Goal: Task Accomplishment & Management: Use online tool/utility

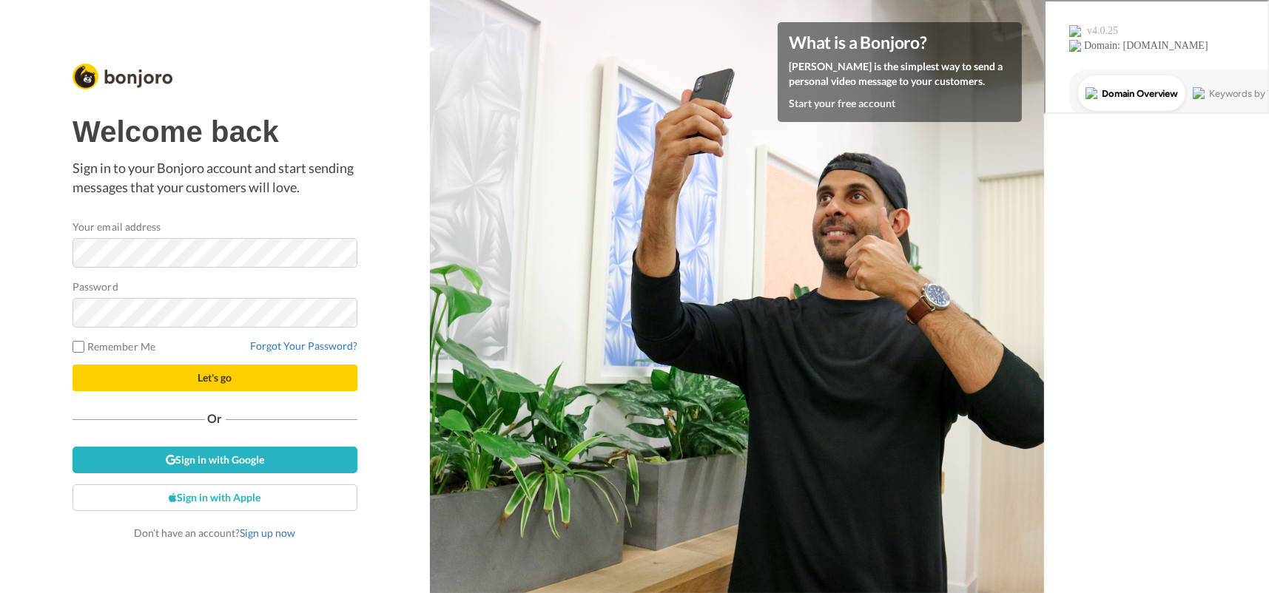
click at [396, 107] on div "Welcome back Sign in to your Bonjoro account and start sending messages that yo…" at bounding box center [215, 296] width 430 height 593
click at [273, 530] on link "Sign up now" at bounding box center [267, 533] width 55 height 13
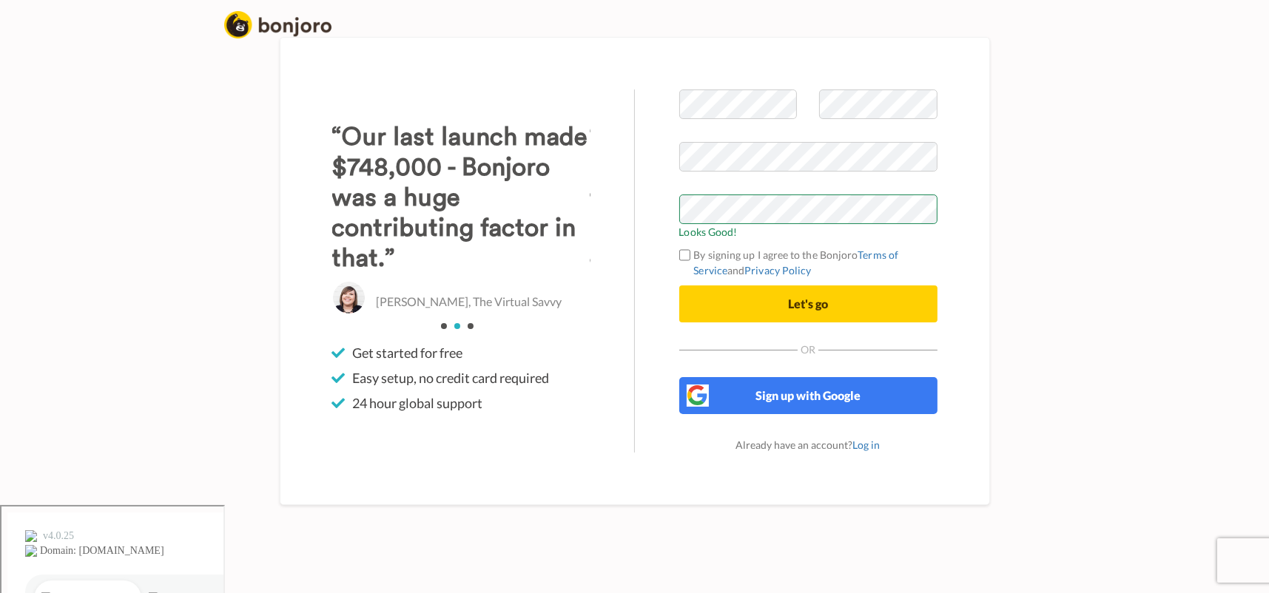
click at [1103, 226] on body "Welcome to Bonjoro Looks Good! By signing up I agree to the Bonjoro Terms of Se…" at bounding box center [634, 296] width 1269 height 593
click at [739, 323] on button "Let's go" at bounding box center [808, 304] width 258 height 37
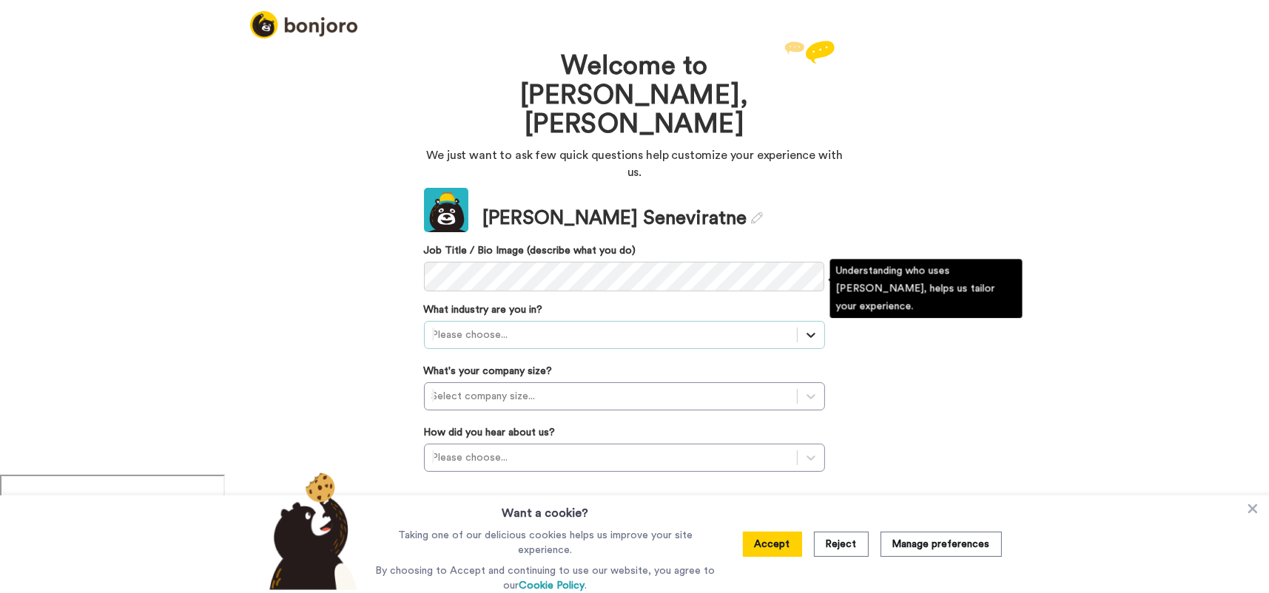
click at [809, 334] on icon at bounding box center [810, 336] width 9 height 5
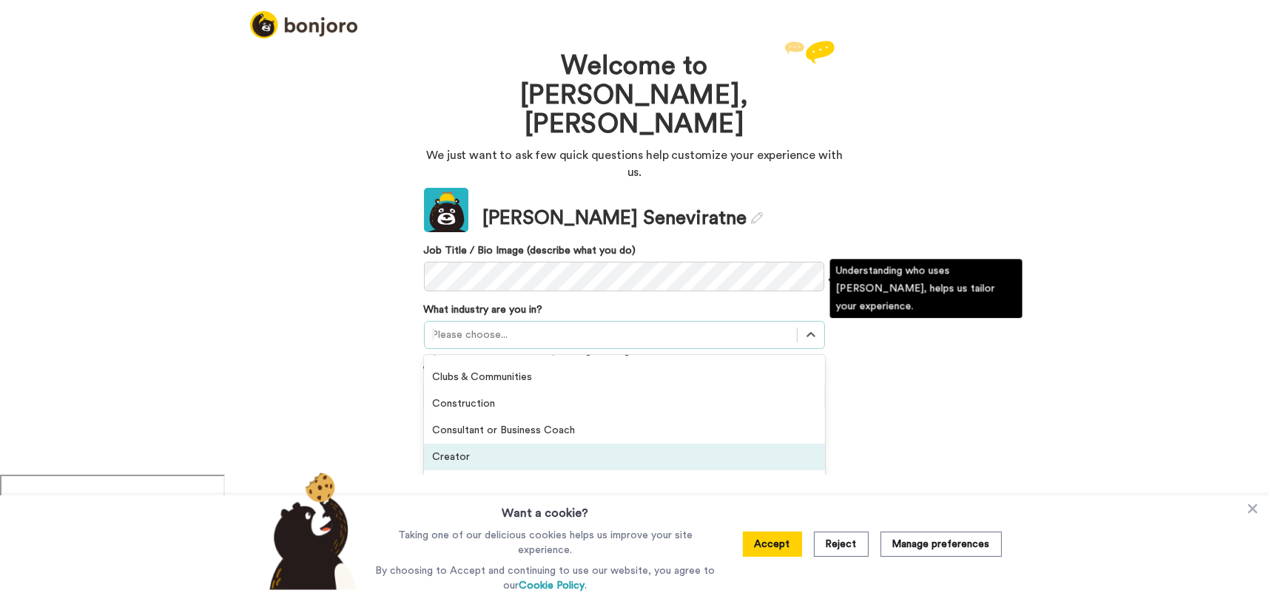
scroll to position [36, 0]
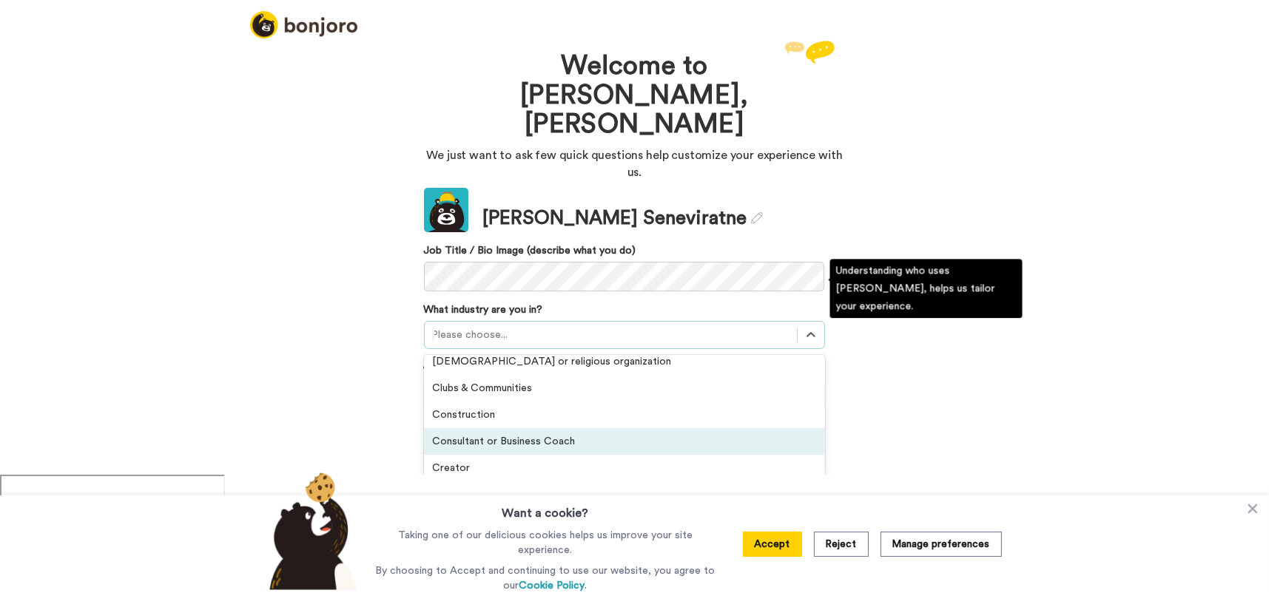
click at [544, 428] on div "Consultant or Business Coach" at bounding box center [624, 441] width 401 height 27
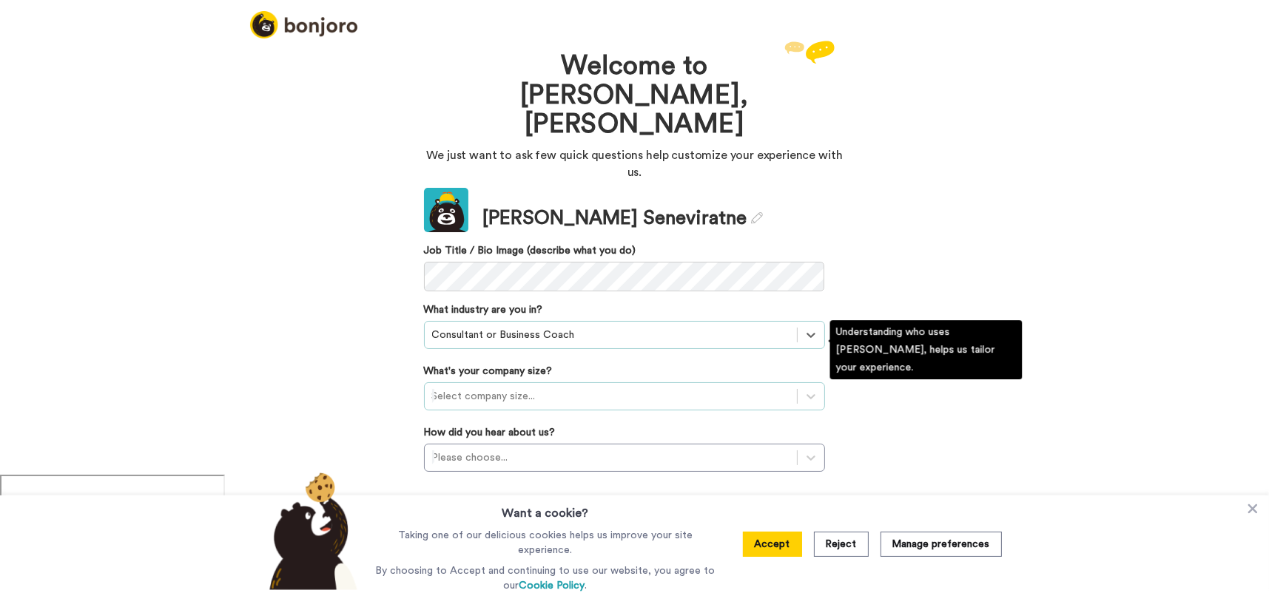
click at [524, 388] on div at bounding box center [610, 397] width 357 height 18
click at [490, 419] on div "1-10 employees" at bounding box center [624, 432] width 401 height 27
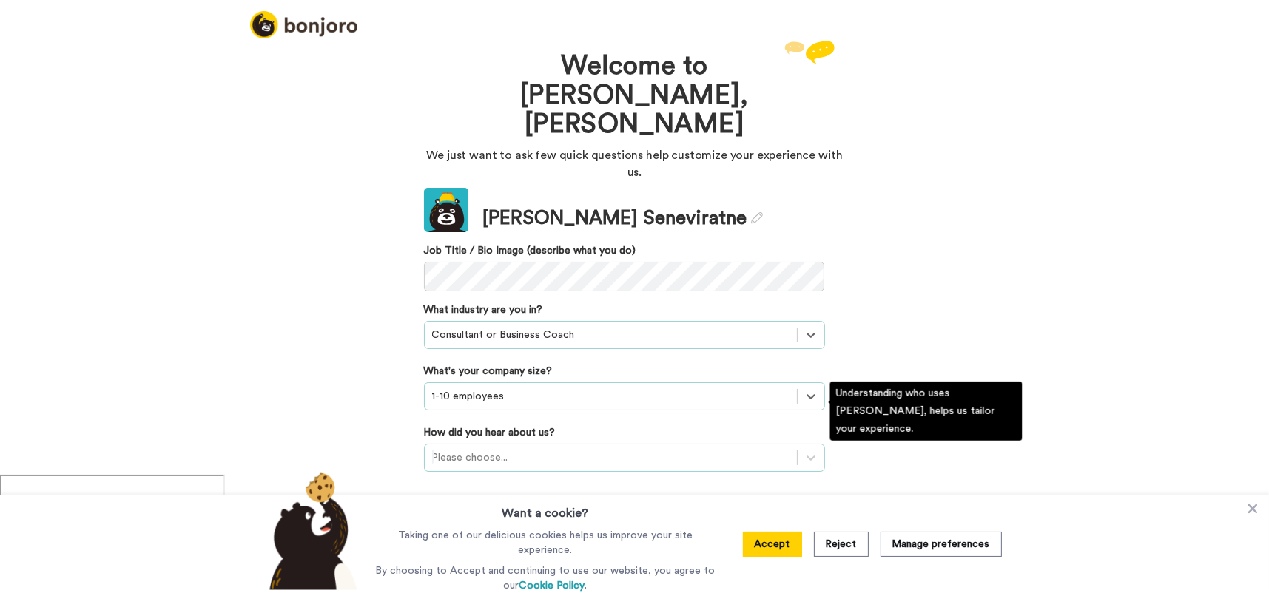
click at [474, 449] on div at bounding box center [610, 458] width 357 height 18
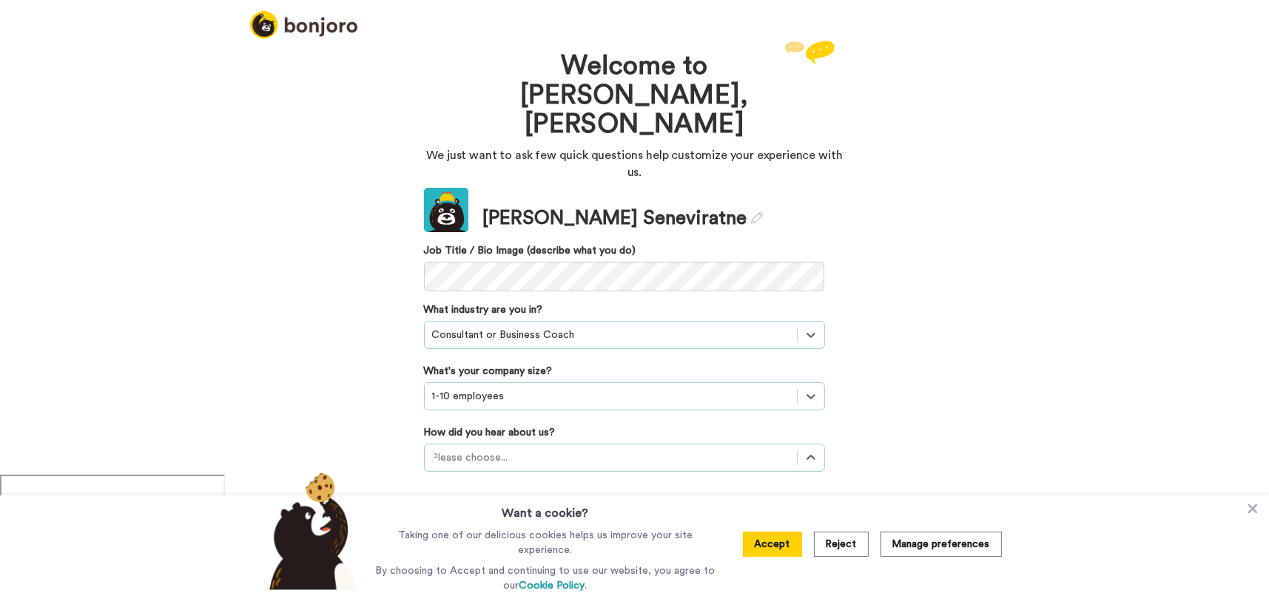
click at [1215, 301] on div "Welcome to Bonjoro, Melanie We just want to ask few quick questions help custom…" at bounding box center [634, 256] width 1269 height 438
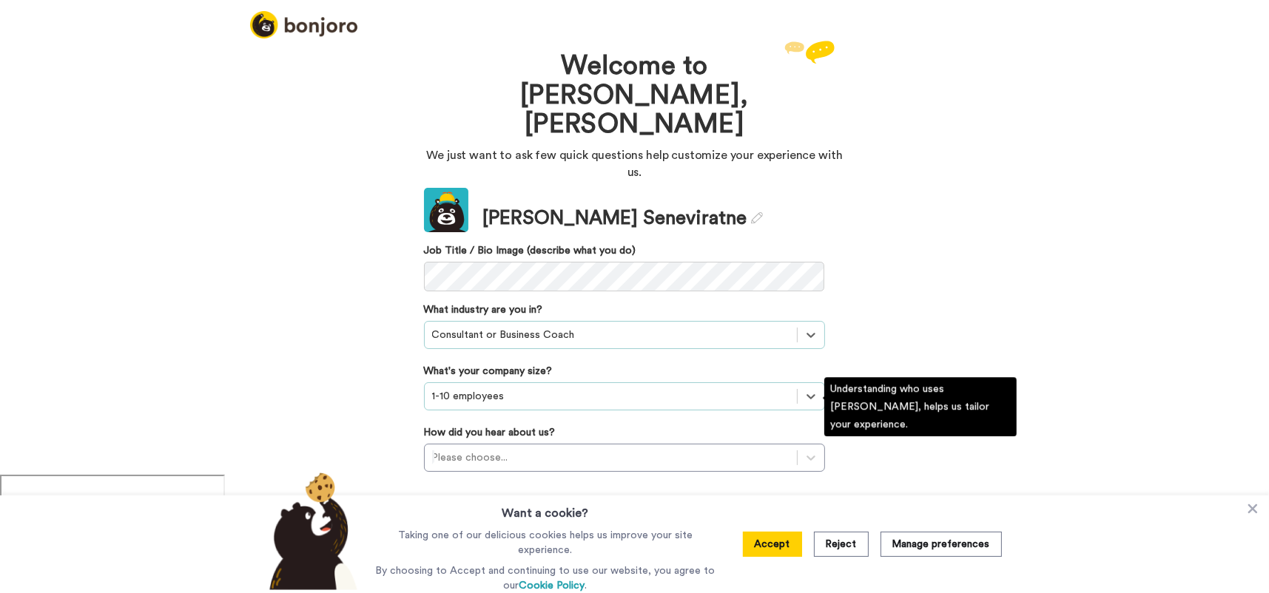
click at [807, 505] on div "option Onboarding new customers focused, 2 of 6. 6 results available. Use Up an…" at bounding box center [624, 519] width 401 height 28
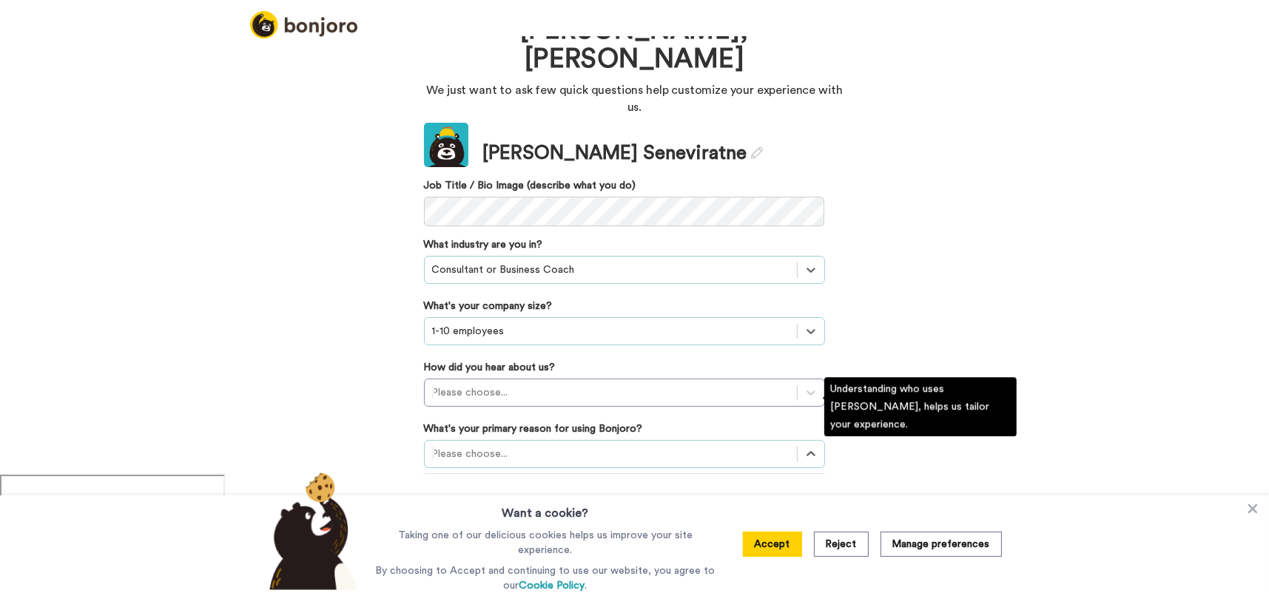
click at [507, 530] on div "Converting leads" at bounding box center [624, 543] width 401 height 27
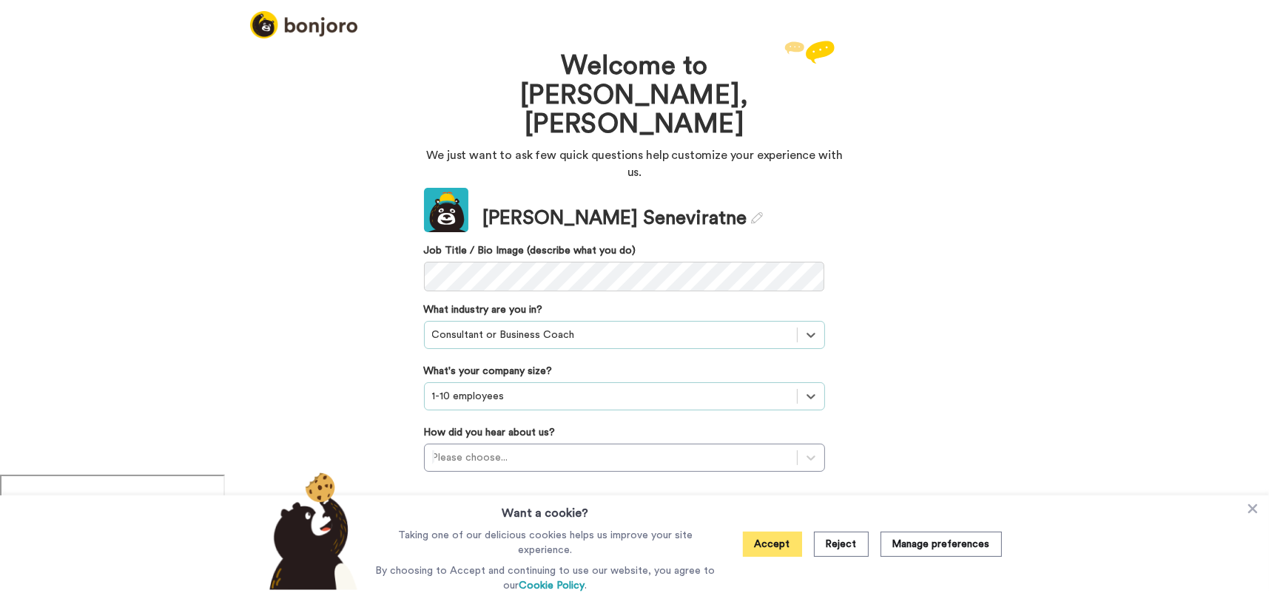
click at [774, 542] on button "Accept" at bounding box center [772, 544] width 59 height 25
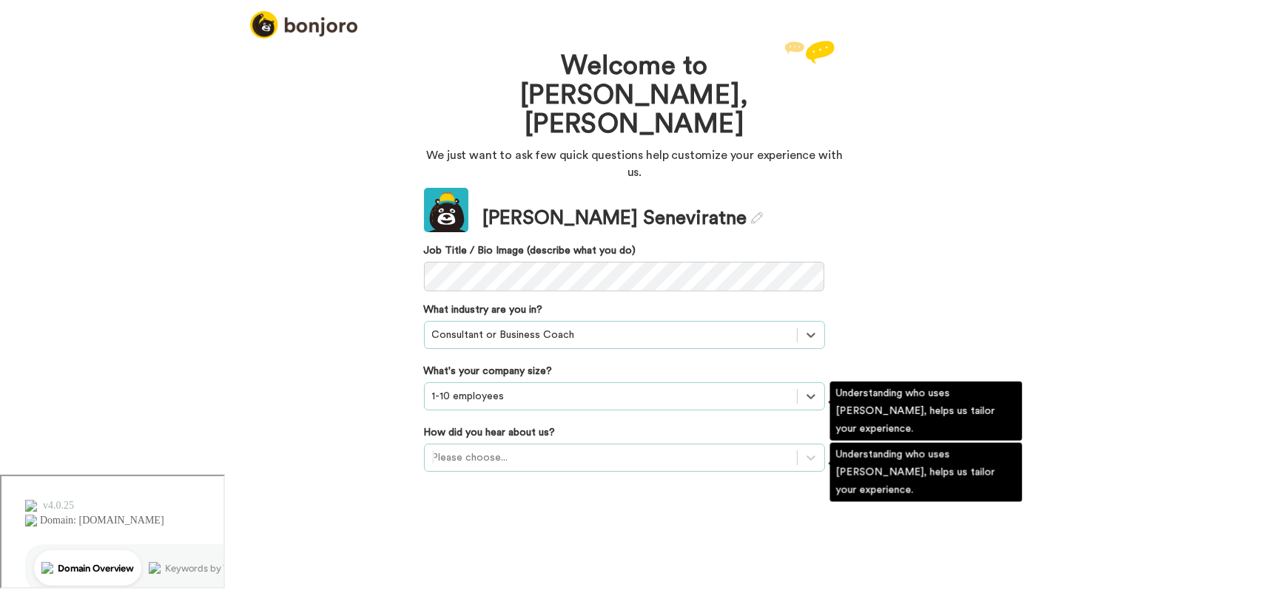
click at [555, 449] on div at bounding box center [610, 458] width 357 height 18
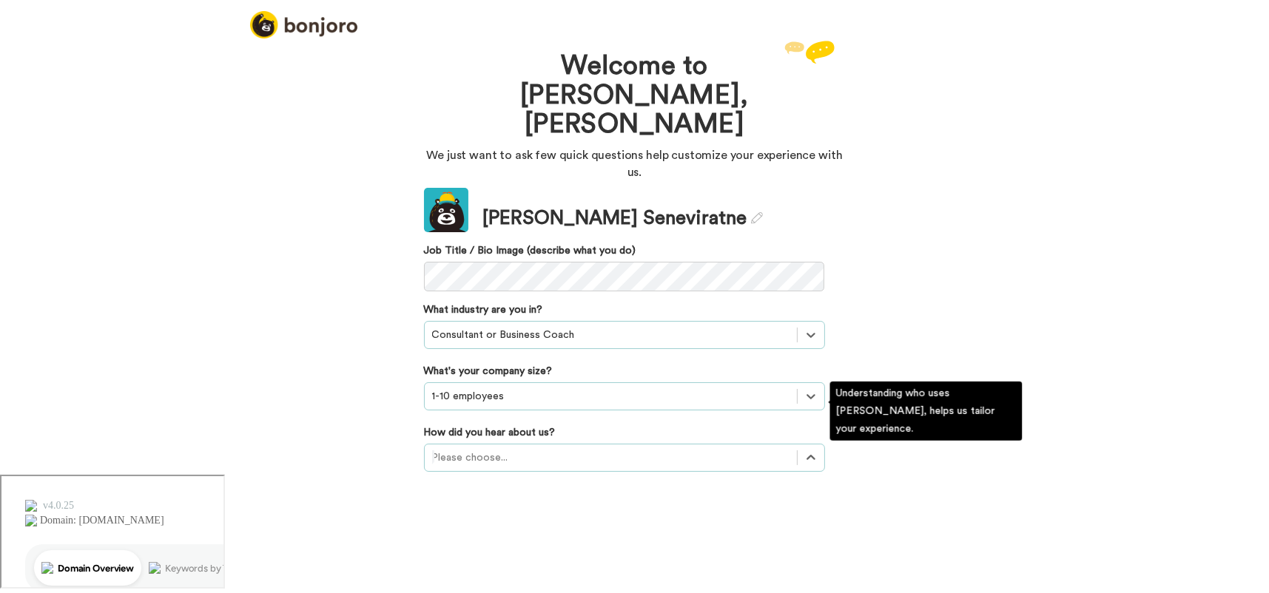
drag, startPoint x: 677, startPoint y: 498, endPoint x: 652, endPoint y: 490, distance: 26.4
click at [676, 534] on div "Recommended by a friend" at bounding box center [624, 547] width 401 height 27
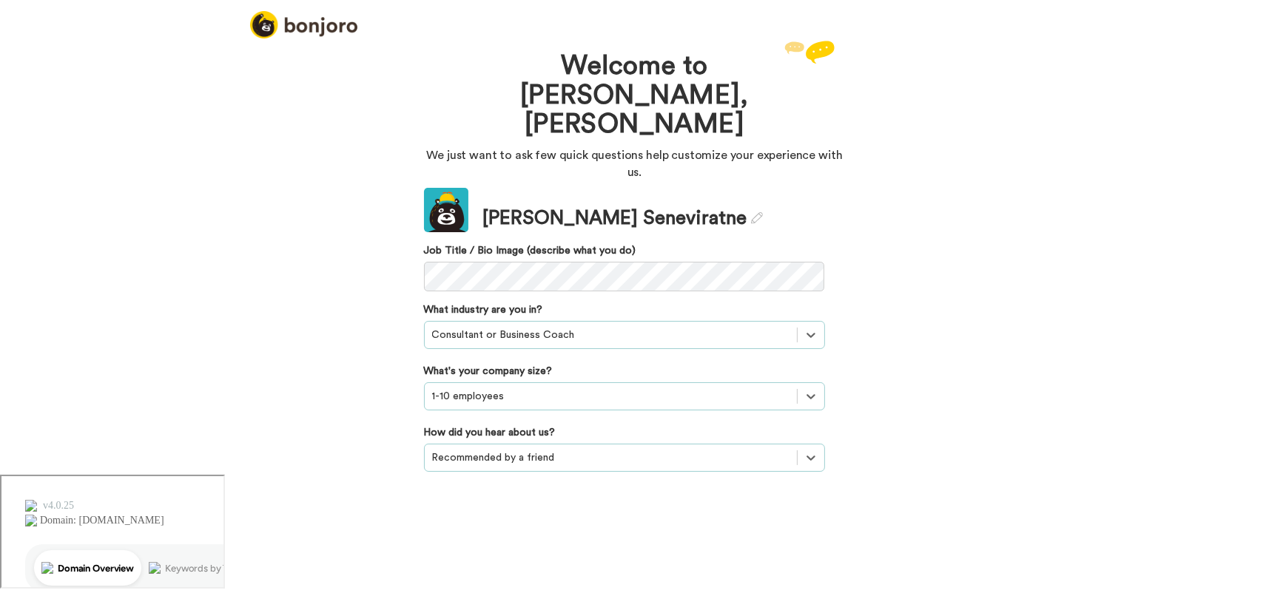
click at [618, 566] on button "Continue" at bounding box center [624, 580] width 401 height 28
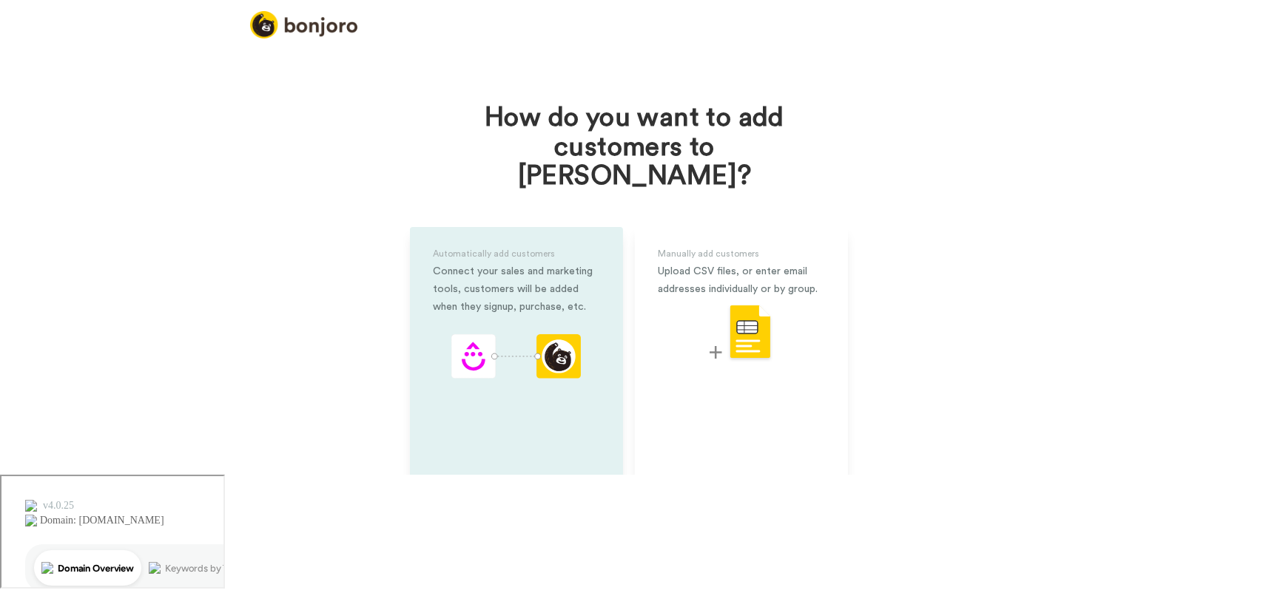
click at [593, 480] on div "Recommended" at bounding box center [582, 492] width 70 height 25
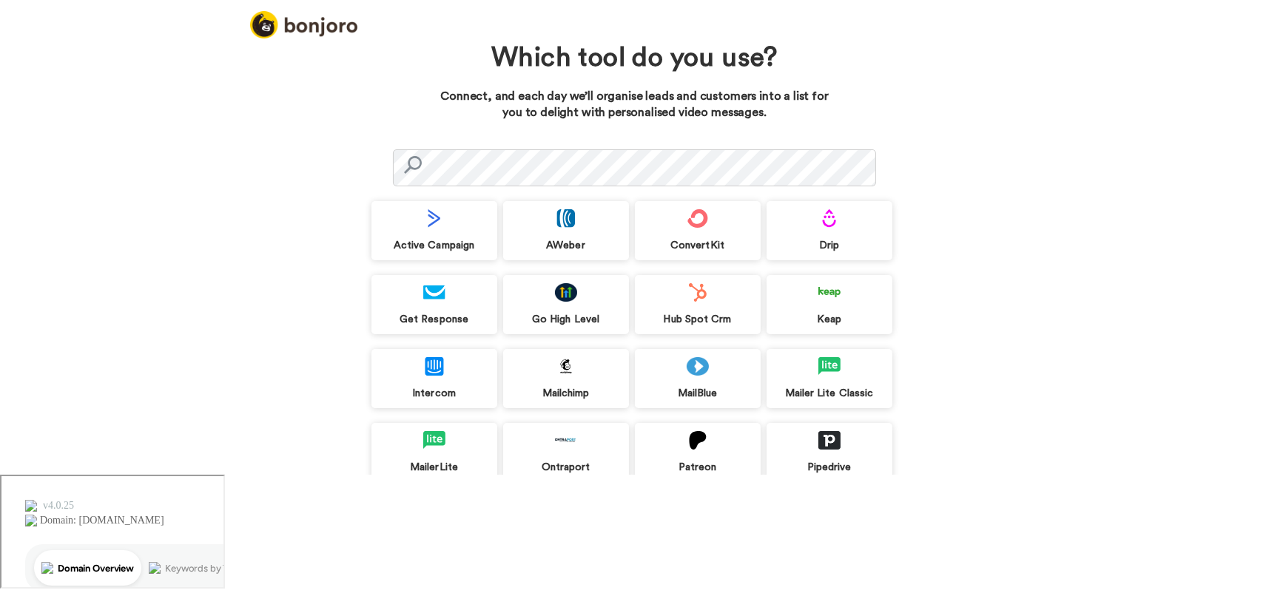
click at [777, 508] on div "Zapier" at bounding box center [763, 526] width 126 height 59
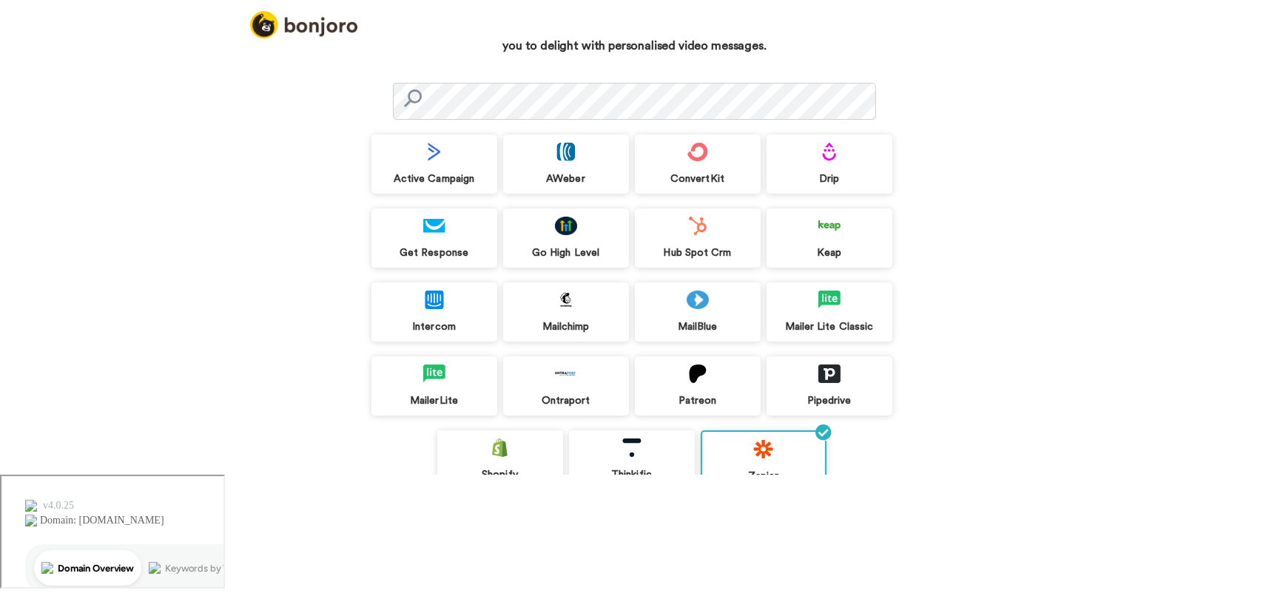
click at [622, 556] on button "Connect with Zapier later" at bounding box center [634, 549] width 527 height 30
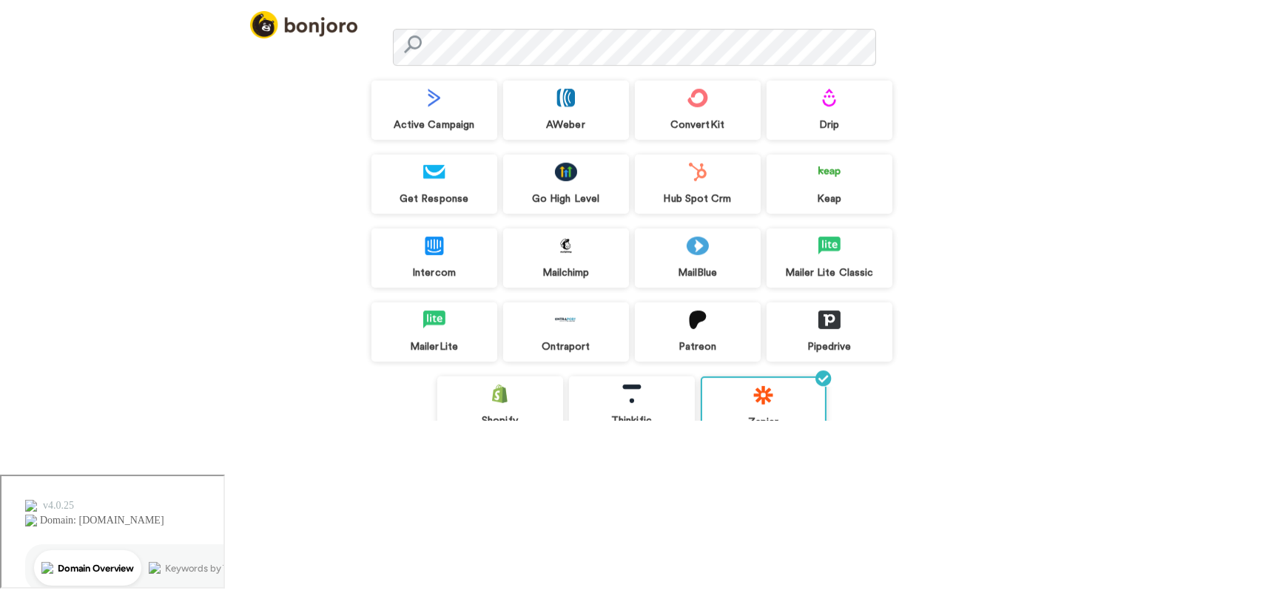
scroll to position [43, 0]
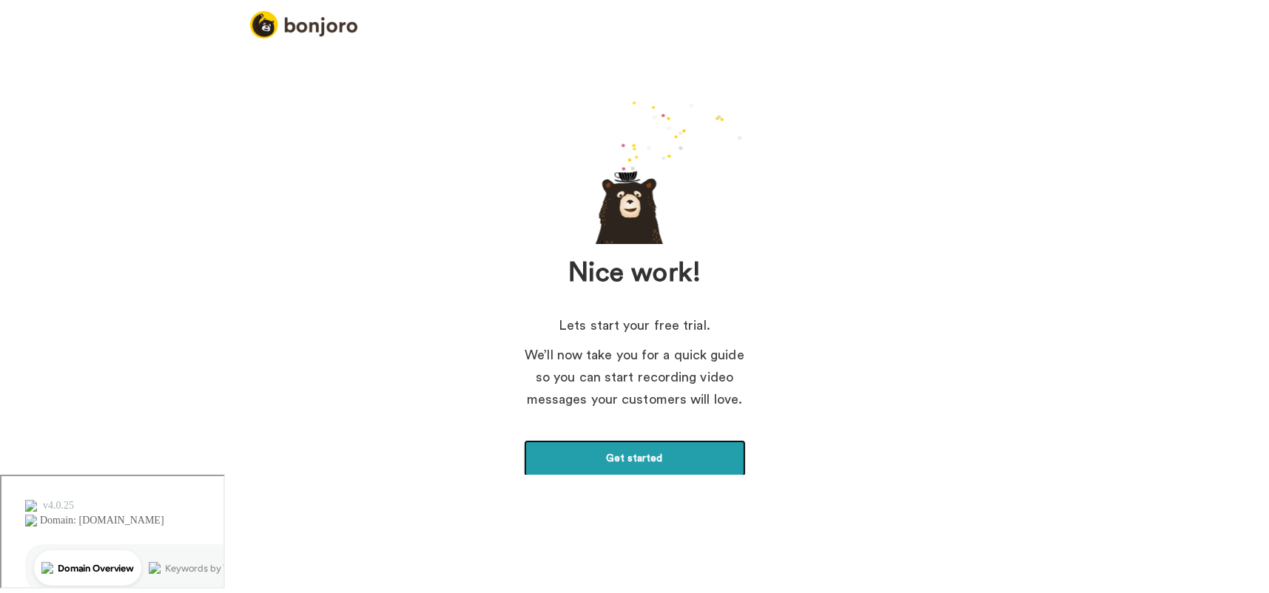
click at [633, 453] on link "Get started" at bounding box center [635, 458] width 222 height 37
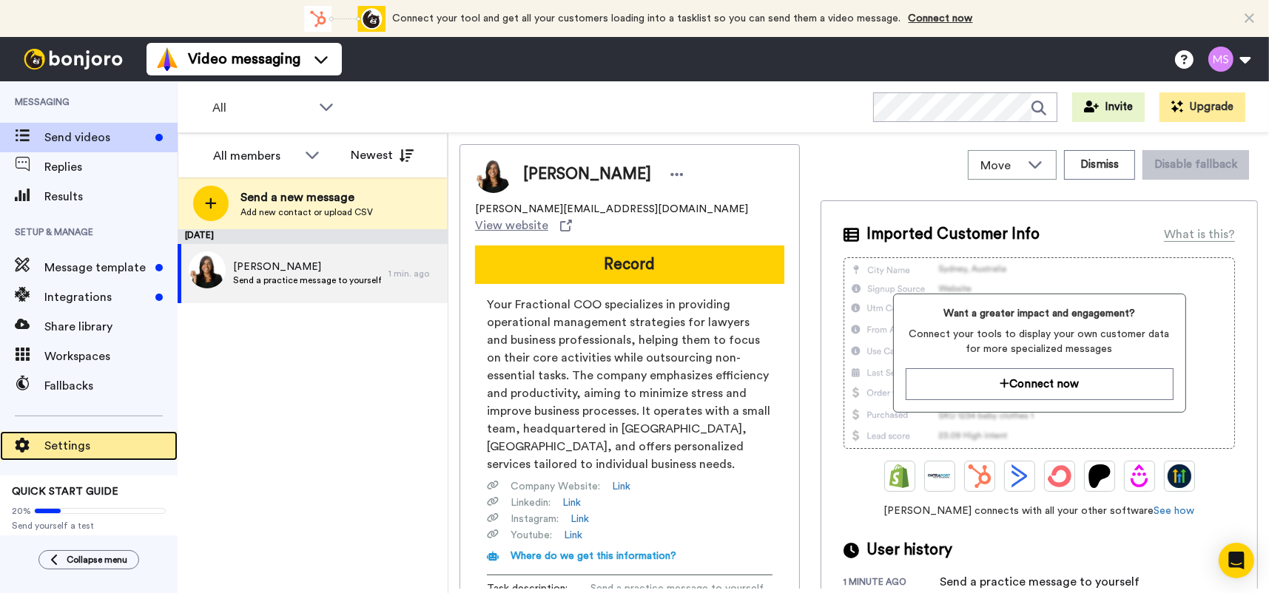
click at [72, 442] on span "Settings" at bounding box center [110, 446] width 133 height 18
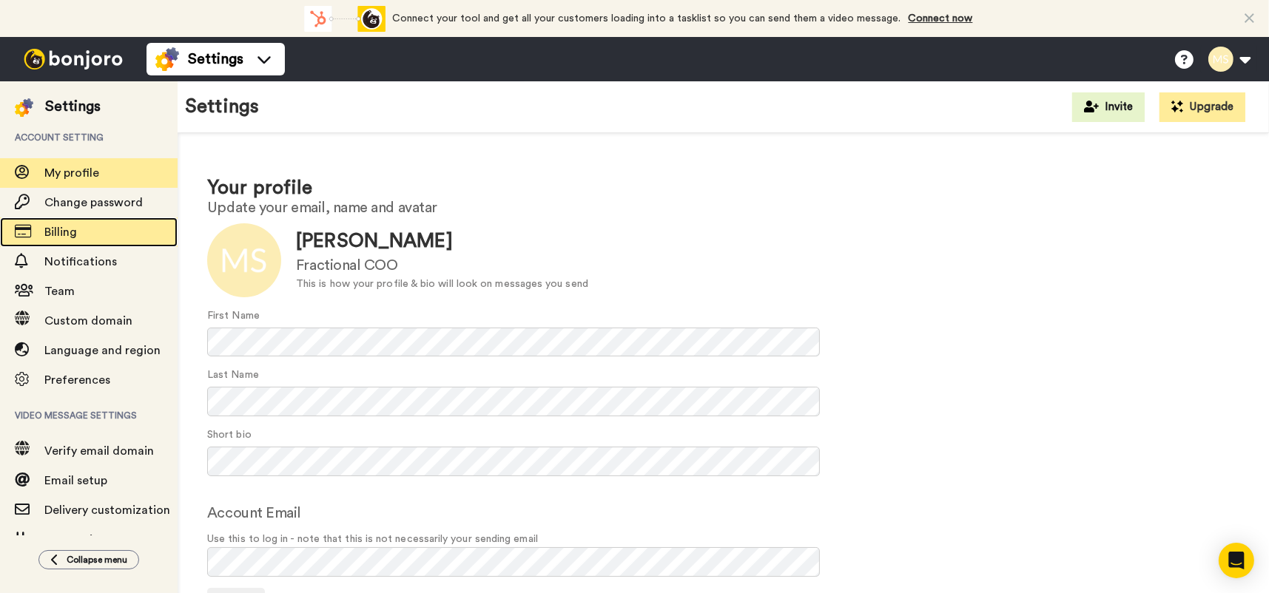
click at [61, 237] on span "Billing" at bounding box center [60, 232] width 33 height 12
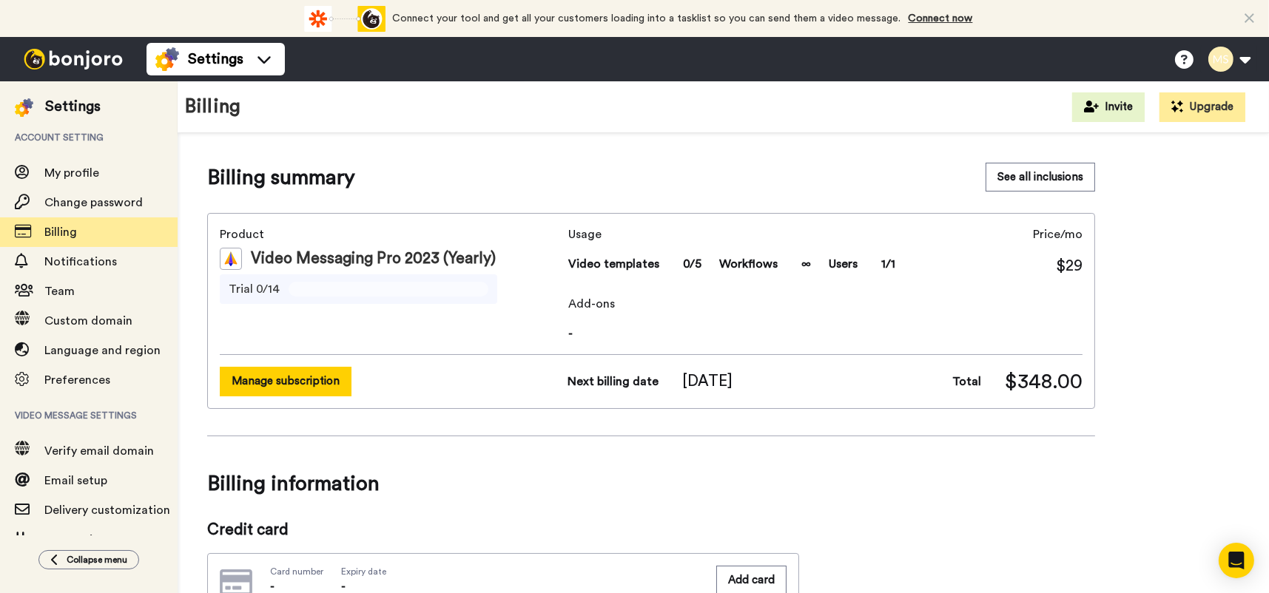
click at [306, 384] on button "Manage subscription" at bounding box center [286, 381] width 132 height 29
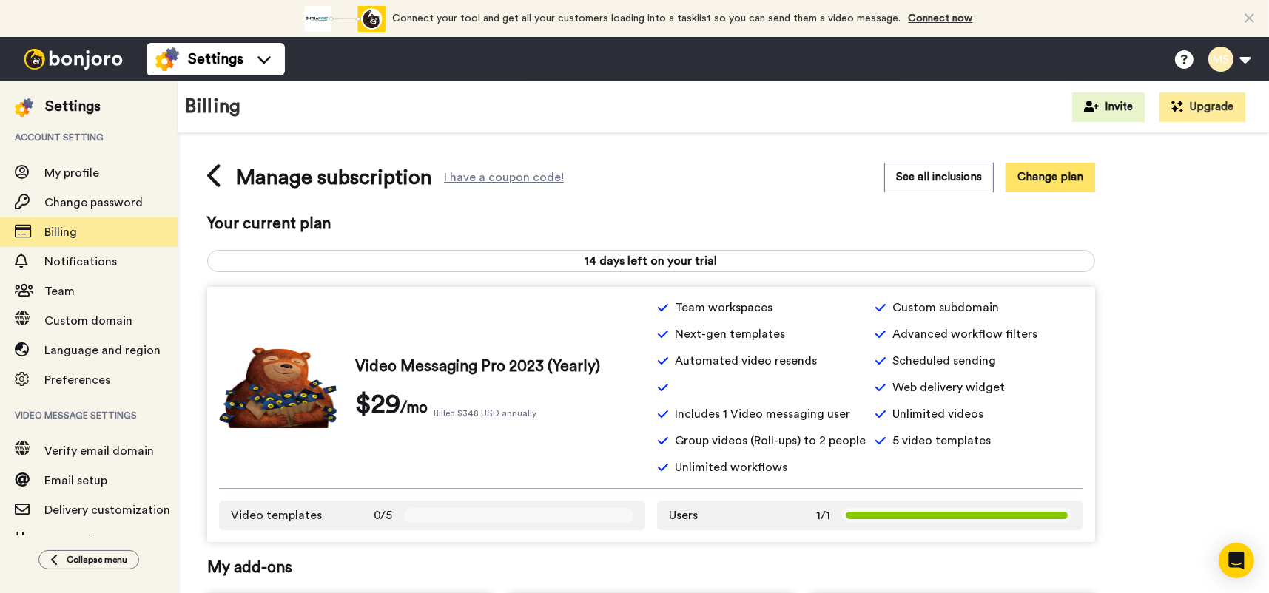
click at [1067, 178] on button "Change plan" at bounding box center [1050, 177] width 90 height 29
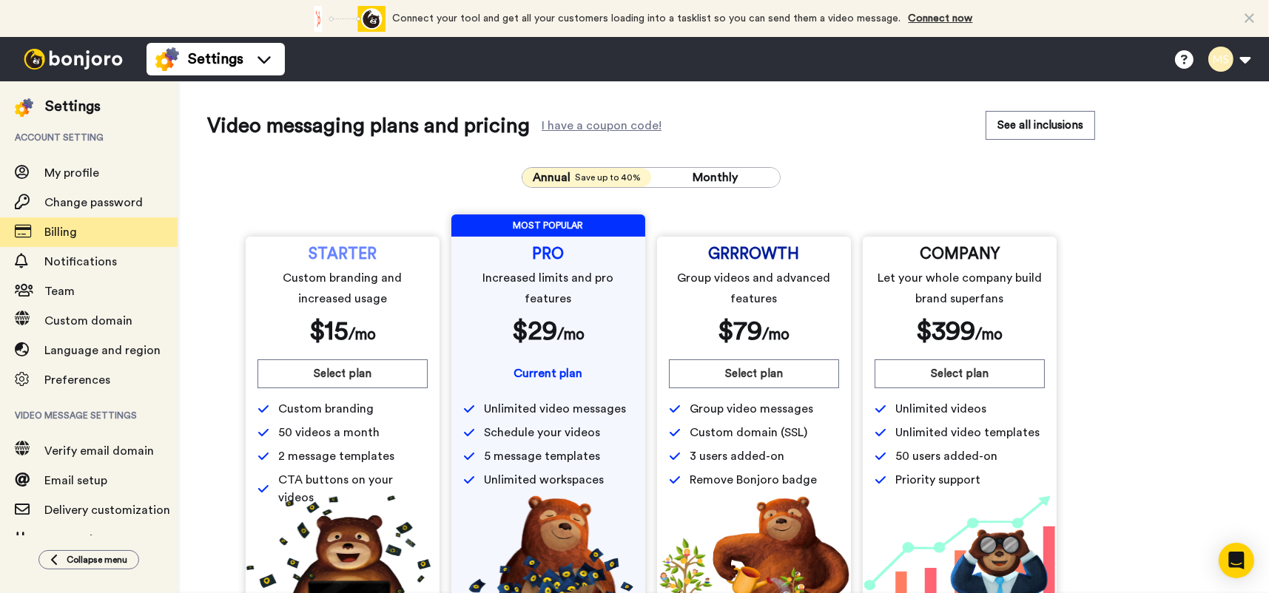
scroll to position [72, 0]
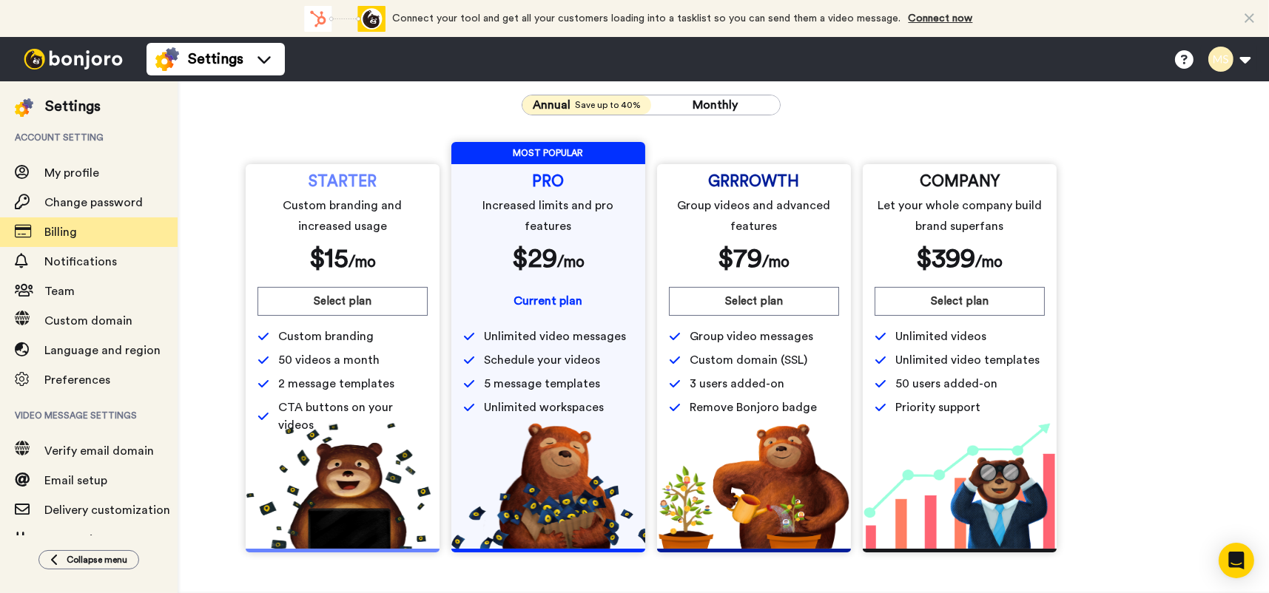
click at [309, 232] on span "Custom branding and increased usage" at bounding box center [342, 215] width 165 height 41
click at [366, 300] on button "Select plan" at bounding box center [342, 301] width 170 height 29
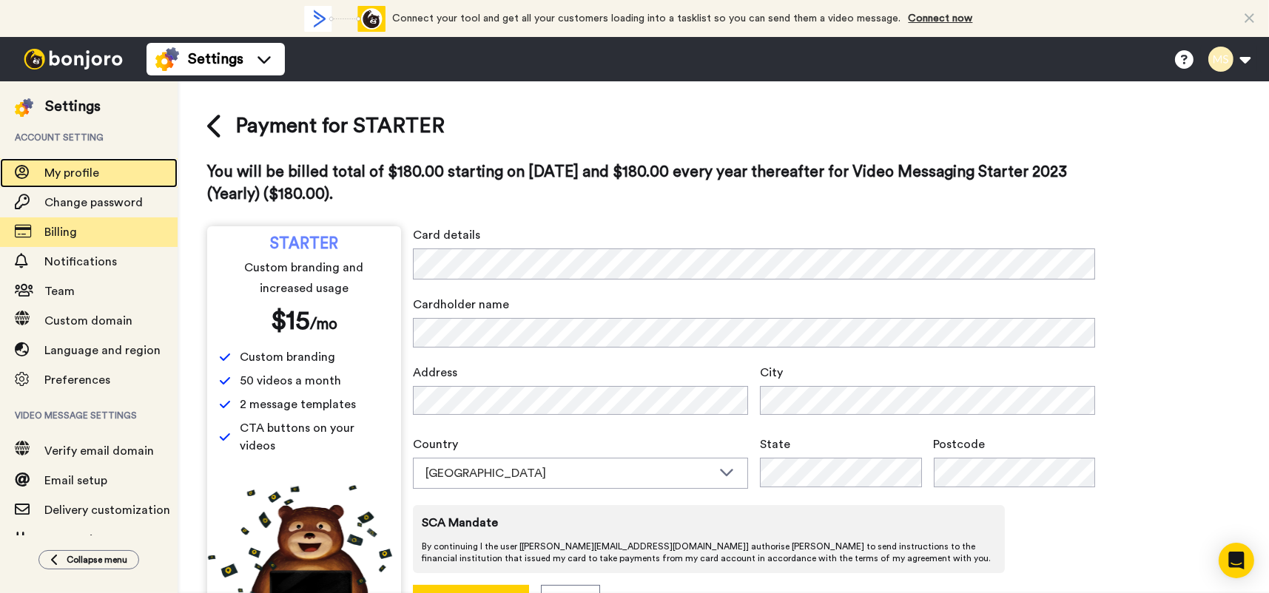
click at [90, 172] on span "My profile" at bounding box center [71, 173] width 55 height 12
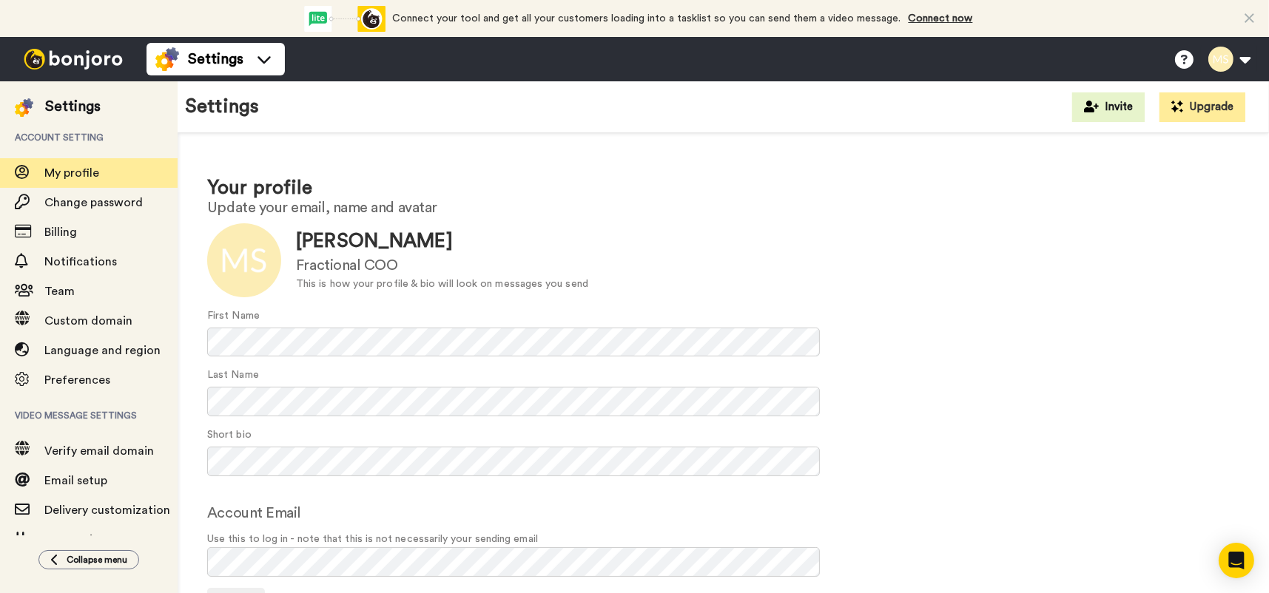
click at [1249, 15] on icon at bounding box center [1249, 18] width 10 height 15
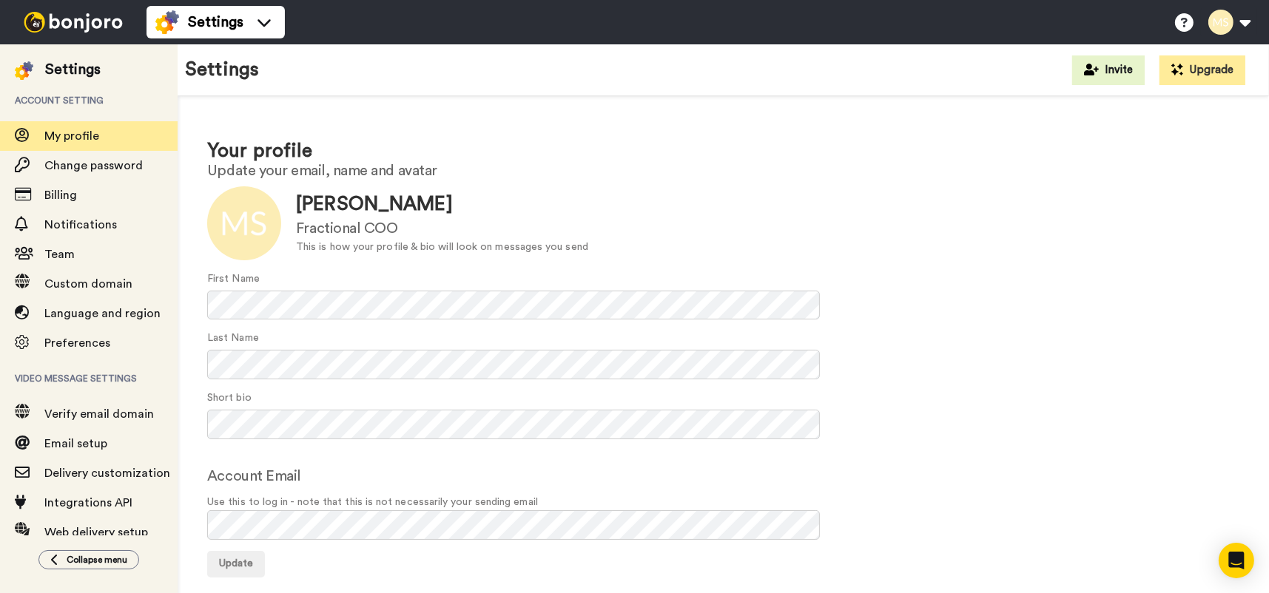
click at [90, 17] on img at bounding box center [73, 22] width 111 height 21
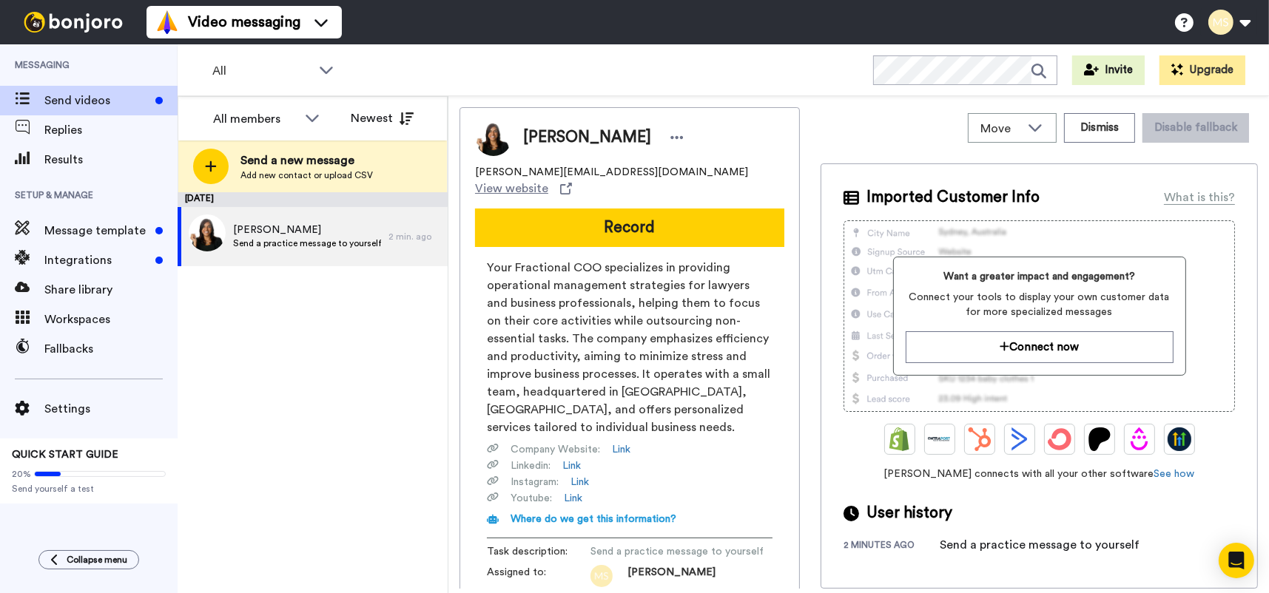
click at [657, 209] on button "Record" at bounding box center [629, 228] width 309 height 38
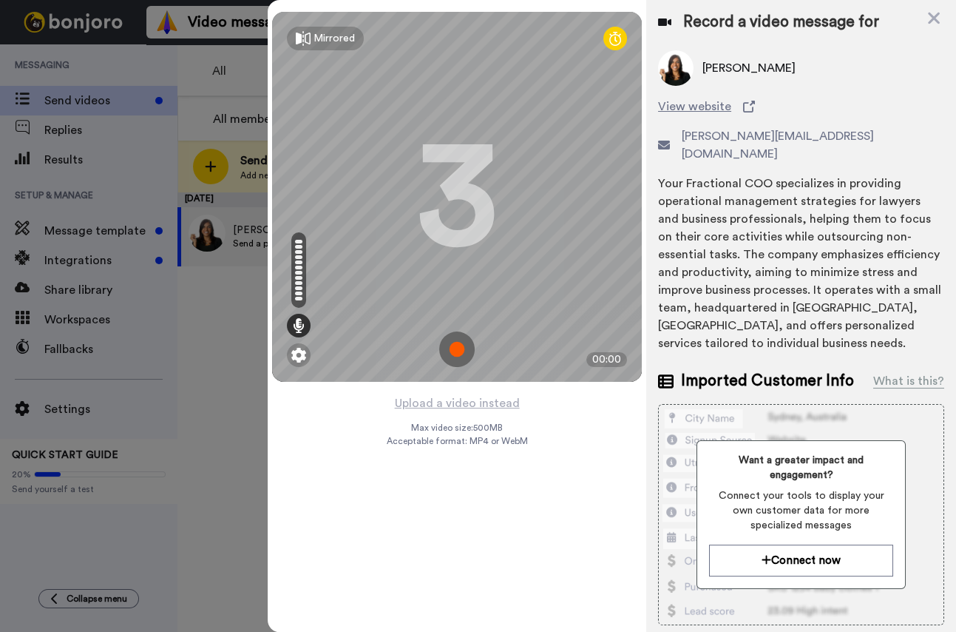
click at [455, 345] on img at bounding box center [457, 349] width 36 height 36
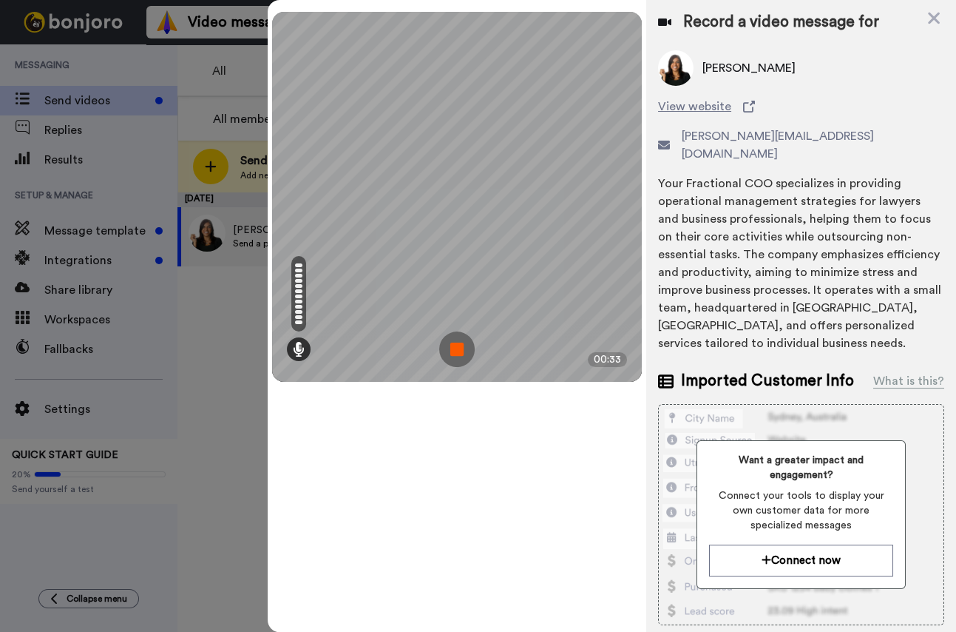
click at [453, 354] on img at bounding box center [457, 349] width 36 height 36
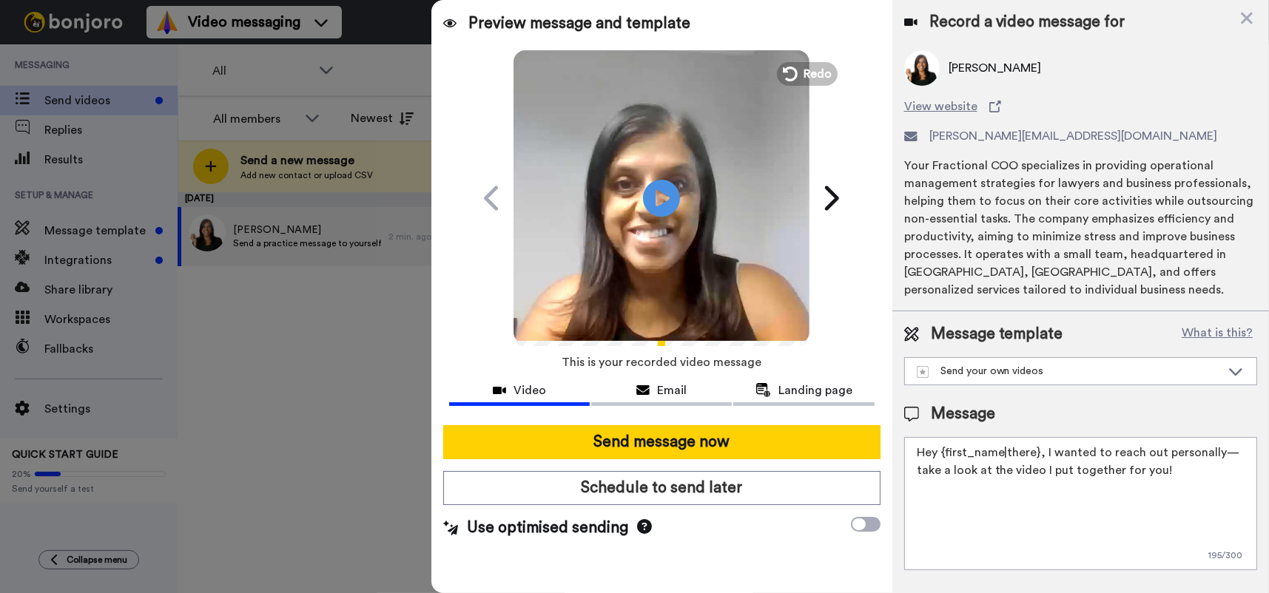
click at [1189, 469] on textarea "Hey {first_name|there}, I wanted to reach out personally—take a look at the vid…" at bounding box center [1080, 503] width 353 height 133
paste textarea "https://calendly.com/yourfractionalcoo/30-minute-call"
type textarea "Hey {first_name|there}, I wanted to reach out personally—take a look at the vid…"
click at [869, 523] on span at bounding box center [866, 524] width 30 height 15
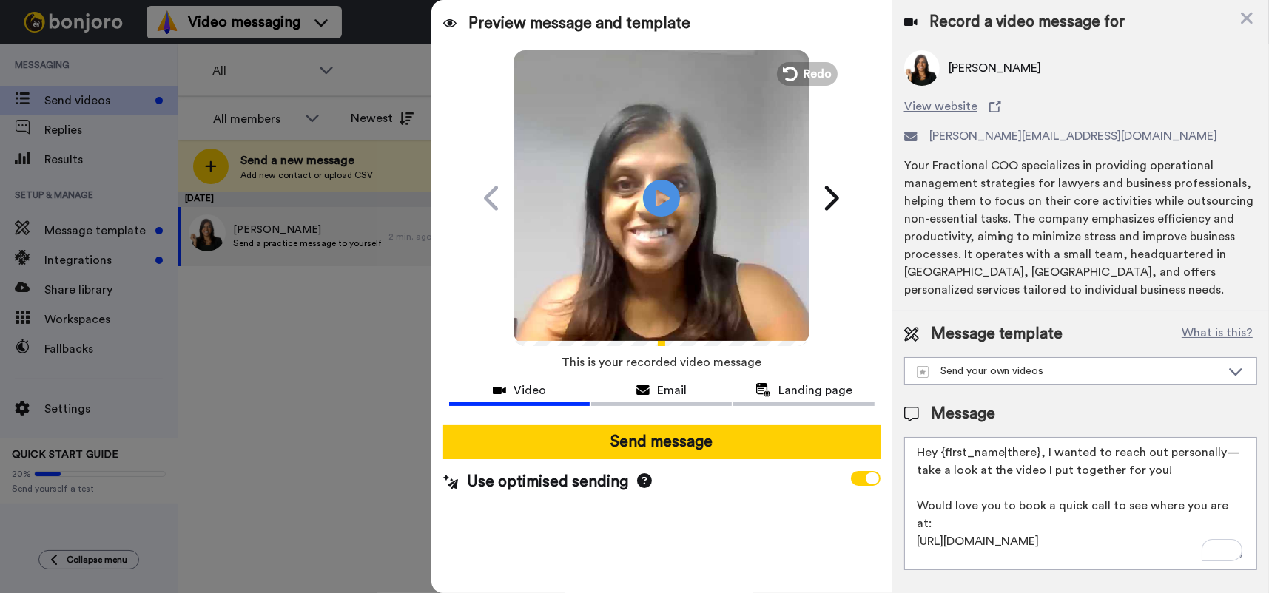
click at [641, 479] on icon at bounding box center [644, 480] width 15 height 15
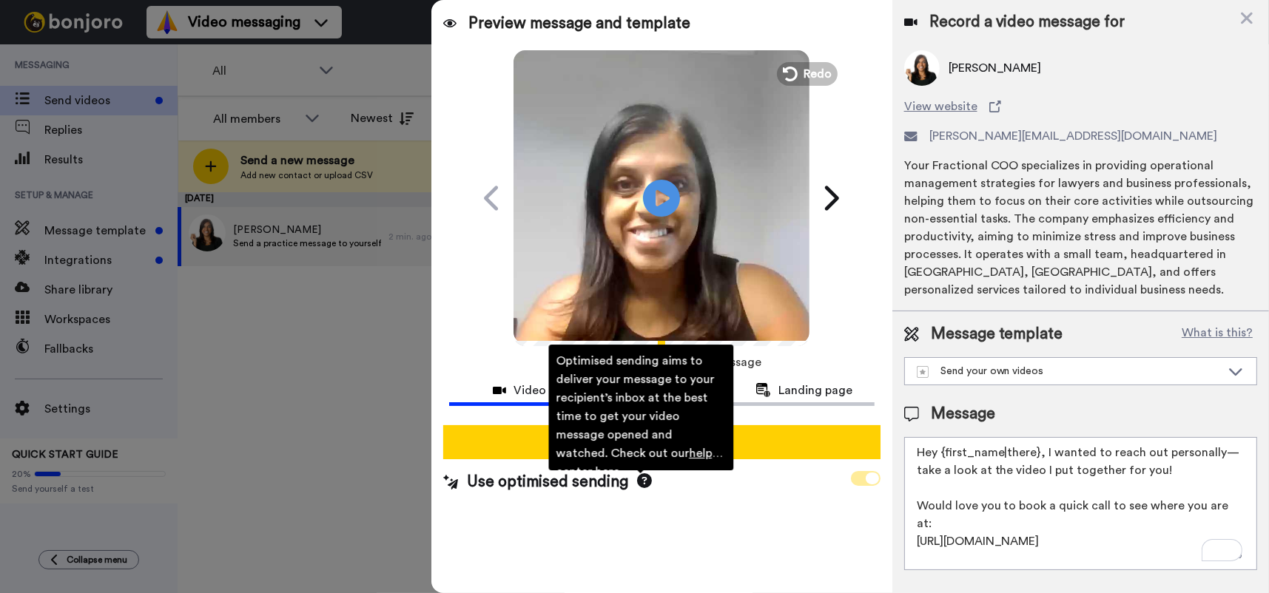
click at [854, 474] on span at bounding box center [866, 478] width 30 height 15
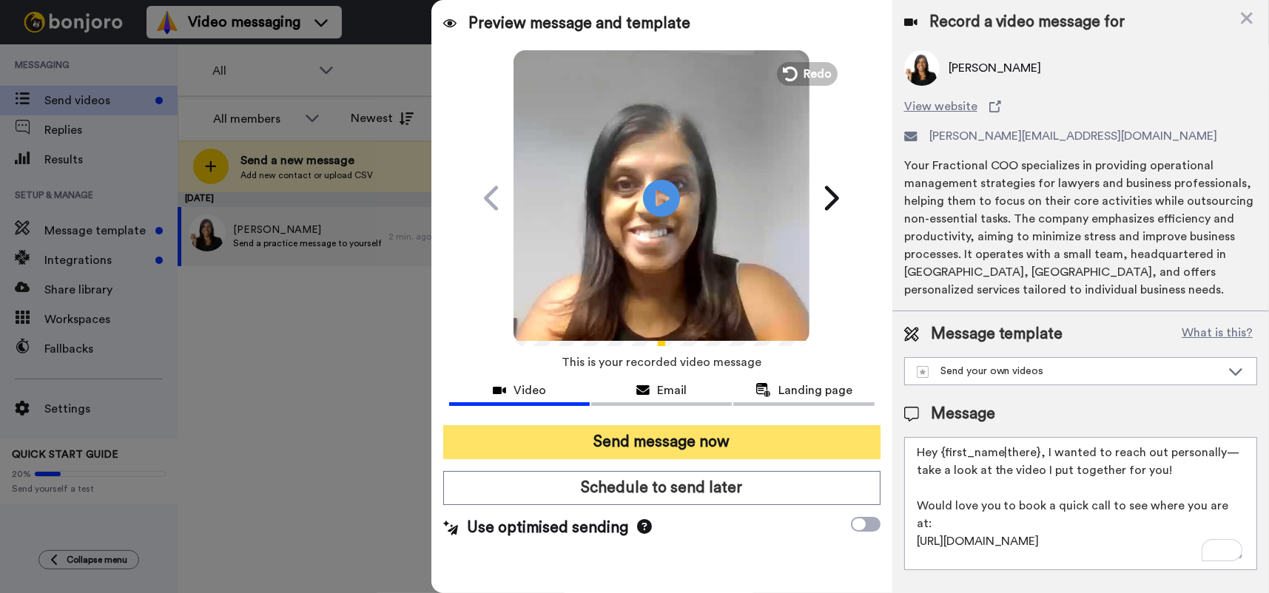
click at [690, 442] on button "Send message now" at bounding box center [661, 442] width 437 height 34
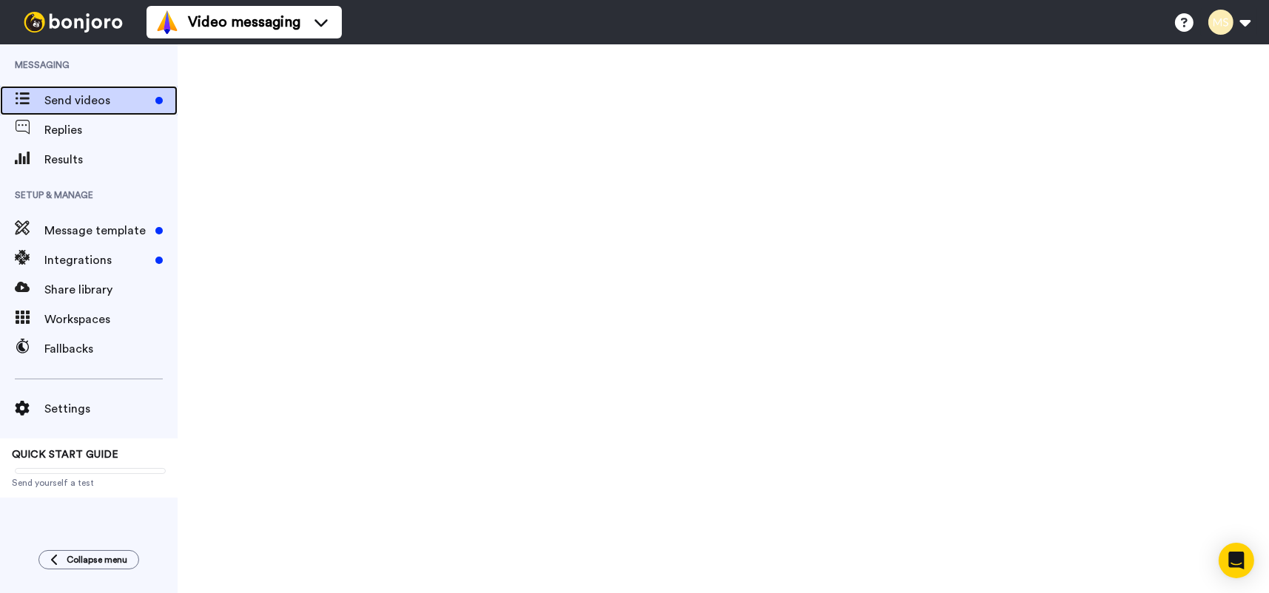
click at [90, 103] on span "Send videos" at bounding box center [96, 101] width 105 height 18
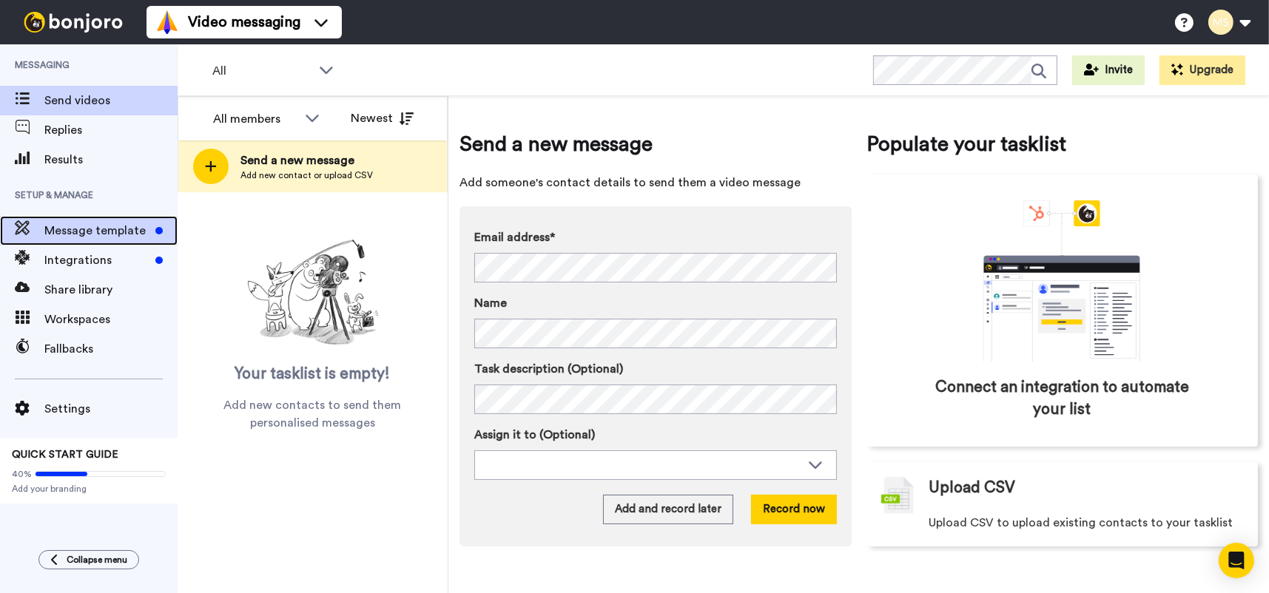
click at [90, 223] on span "Message template" at bounding box center [96, 231] width 105 height 18
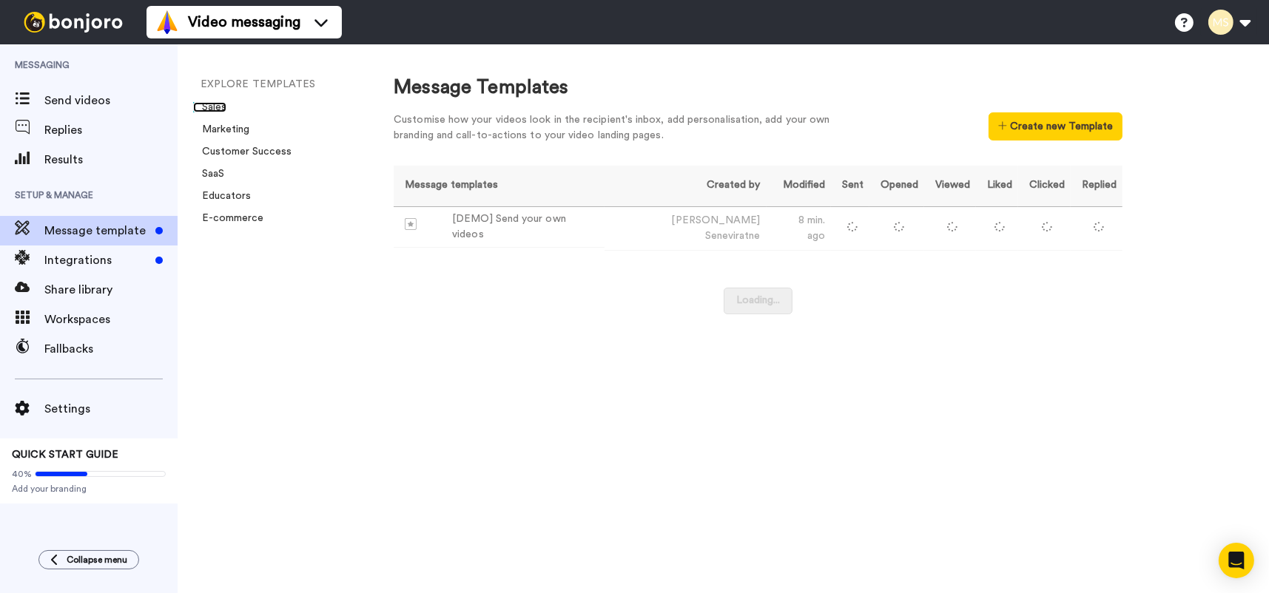
click at [219, 107] on link "Sales" at bounding box center [209, 107] width 33 height 10
click at [1051, 121] on button "Create new Template" at bounding box center [1055, 126] width 134 height 28
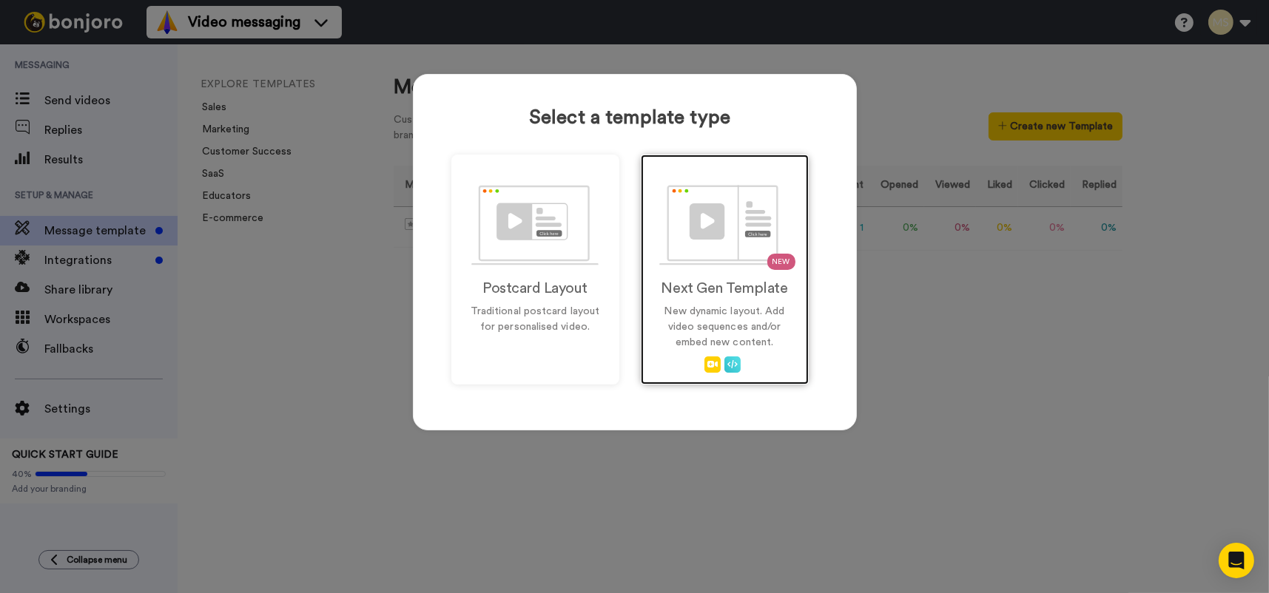
click at [693, 213] on img at bounding box center [724, 225] width 130 height 81
click at [657, 173] on div "NEW Next Gen Template New dynamic layout. Add video sequences and/or embed new …" at bounding box center [725, 270] width 168 height 230
click at [729, 230] on img at bounding box center [724, 225] width 130 height 81
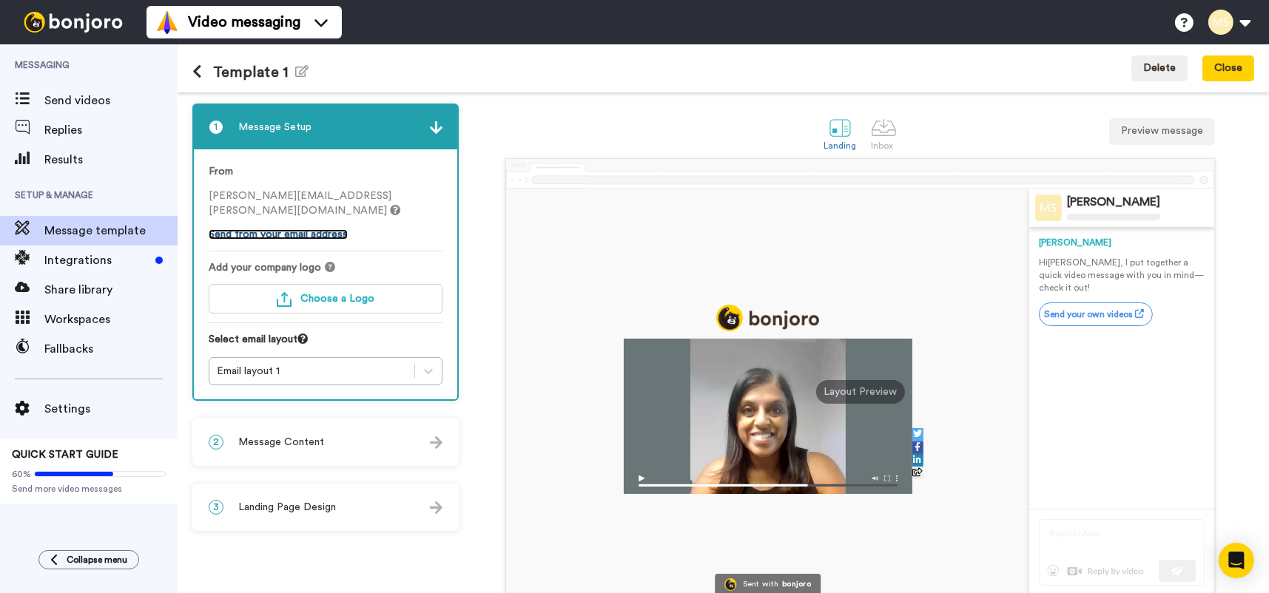
click at [235, 234] on link "Send from your email address" at bounding box center [278, 234] width 139 height 10
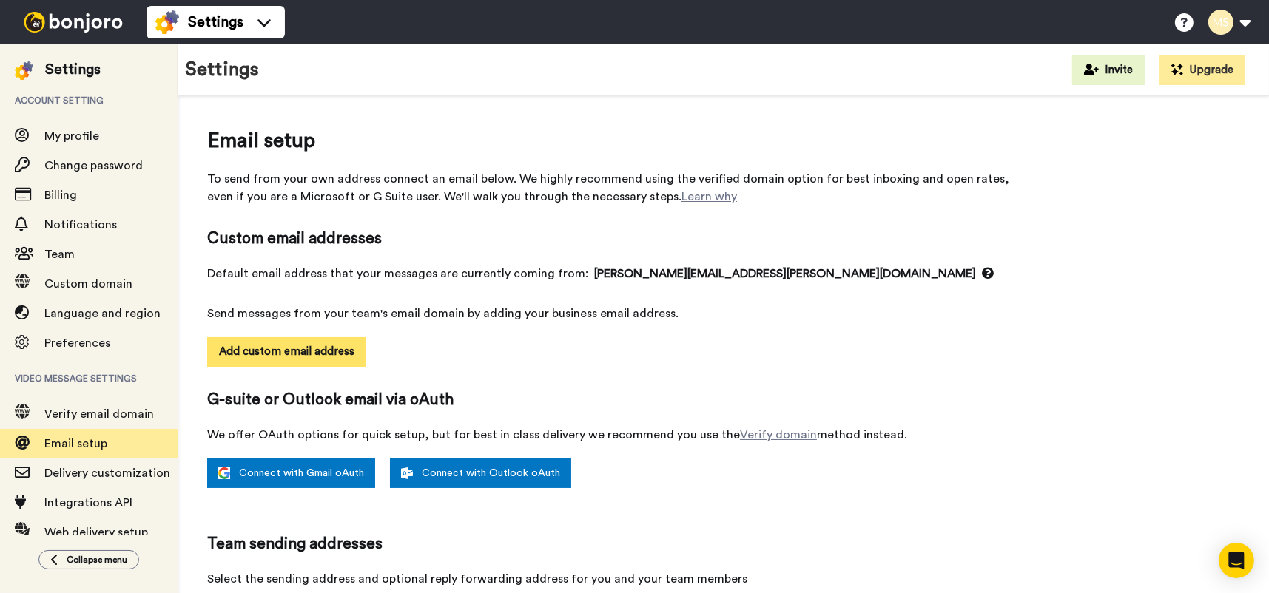
click at [291, 351] on button "Add custom email address" at bounding box center [286, 352] width 159 height 30
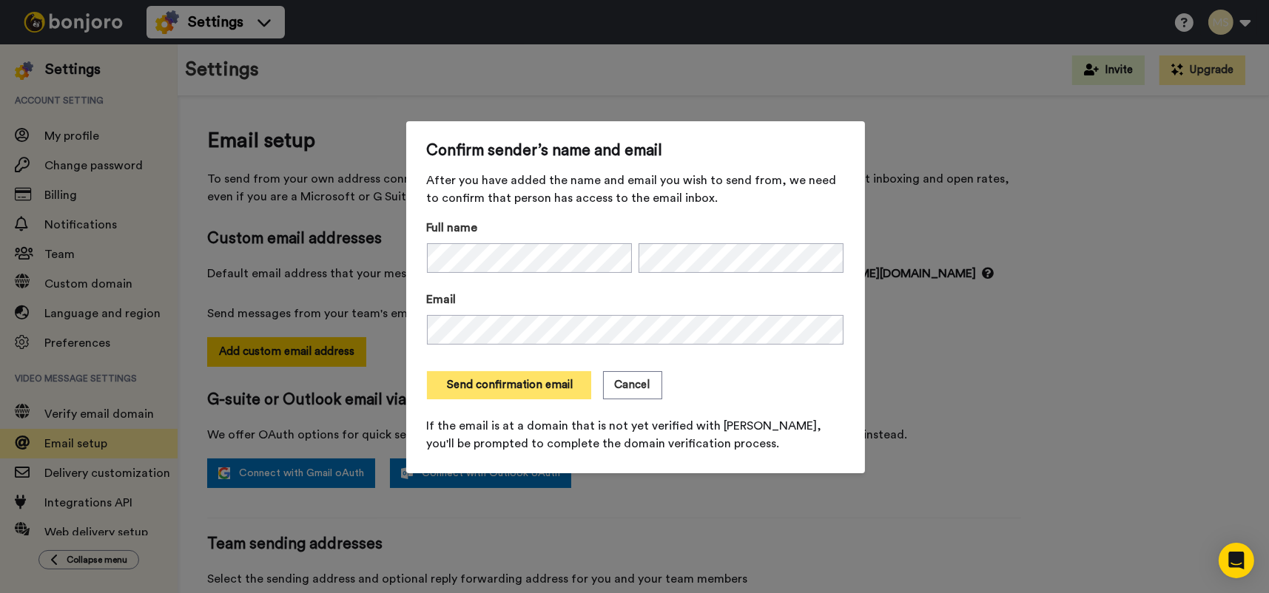
click at [500, 391] on button "Send confirmation email" at bounding box center [509, 385] width 164 height 28
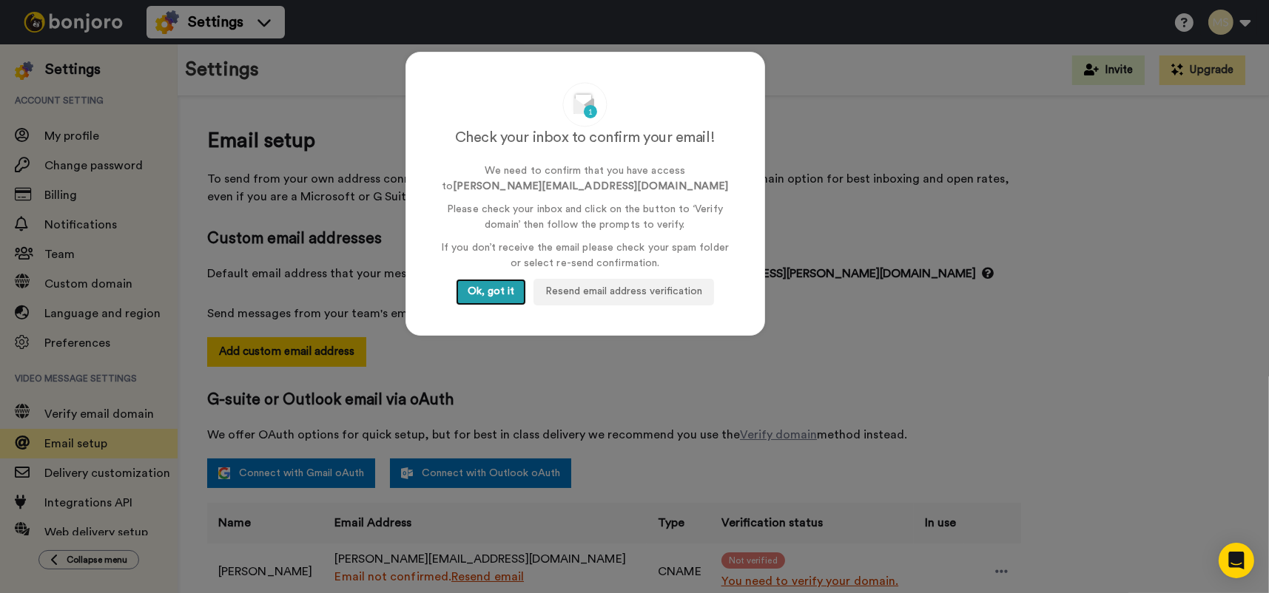
click at [480, 294] on button "Ok, got it" at bounding box center [491, 292] width 70 height 27
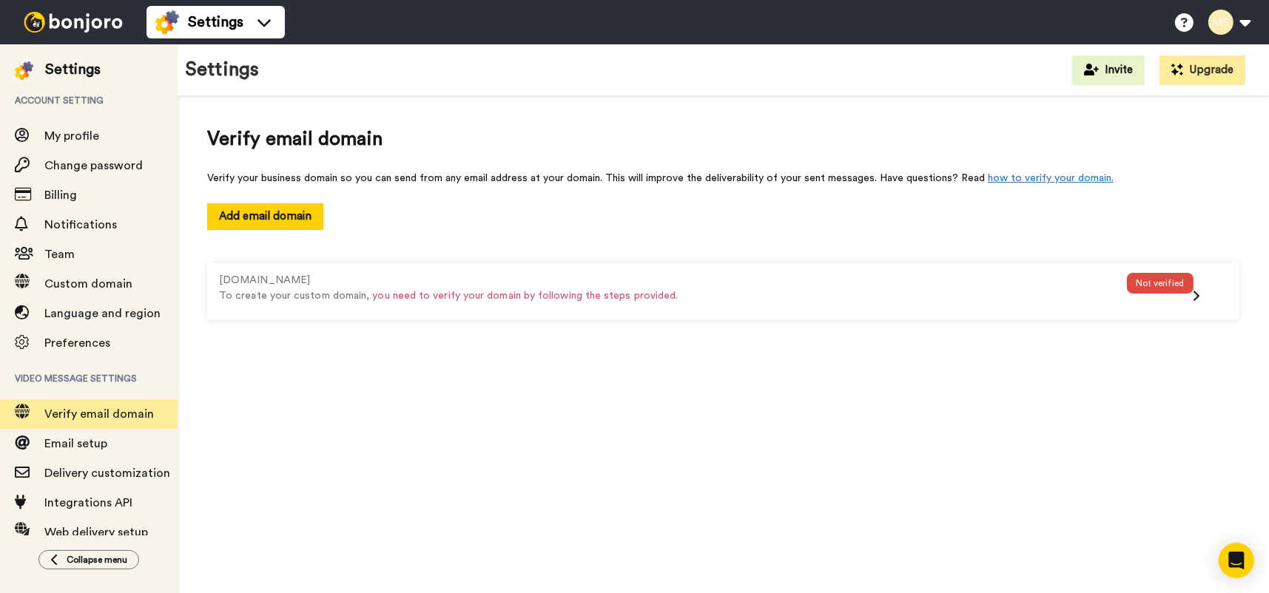
click at [49, 23] on img at bounding box center [73, 22] width 111 height 21
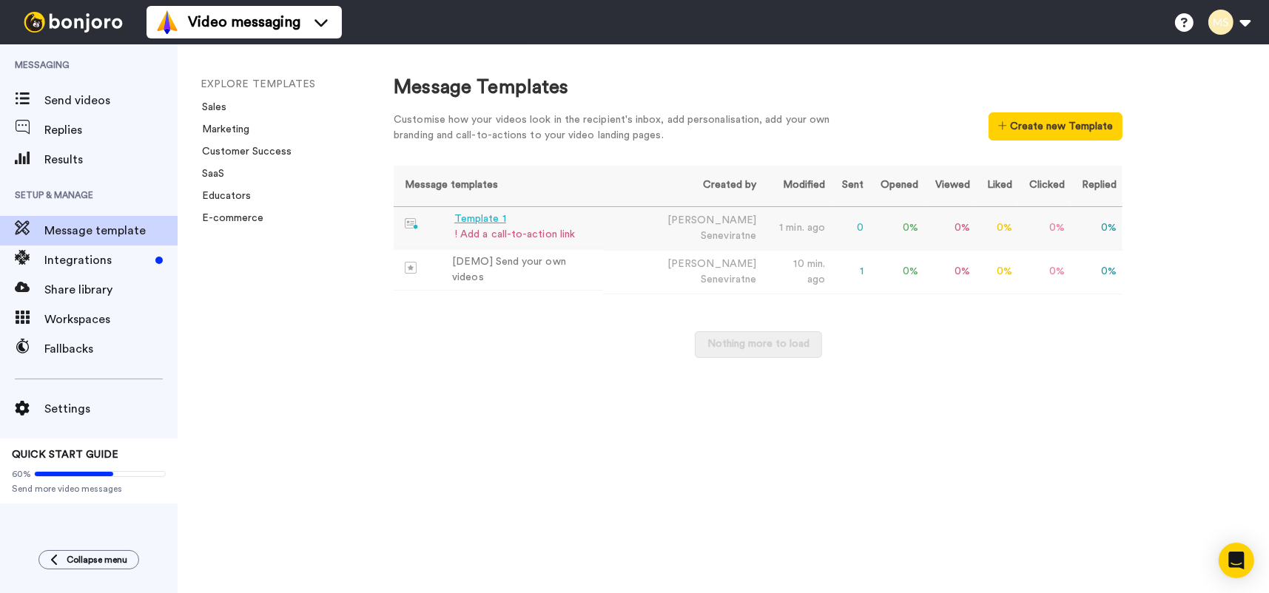
click at [473, 218] on div "Template 1" at bounding box center [514, 220] width 121 height 16
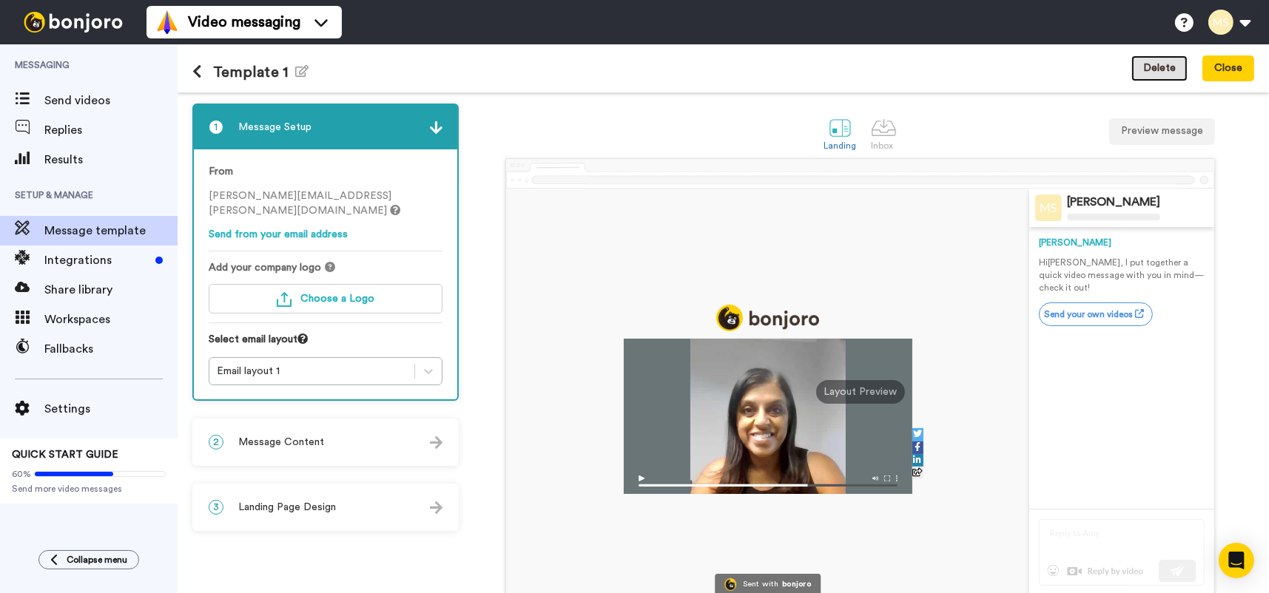
click at [1151, 65] on button "Delete" at bounding box center [1159, 68] width 56 height 27
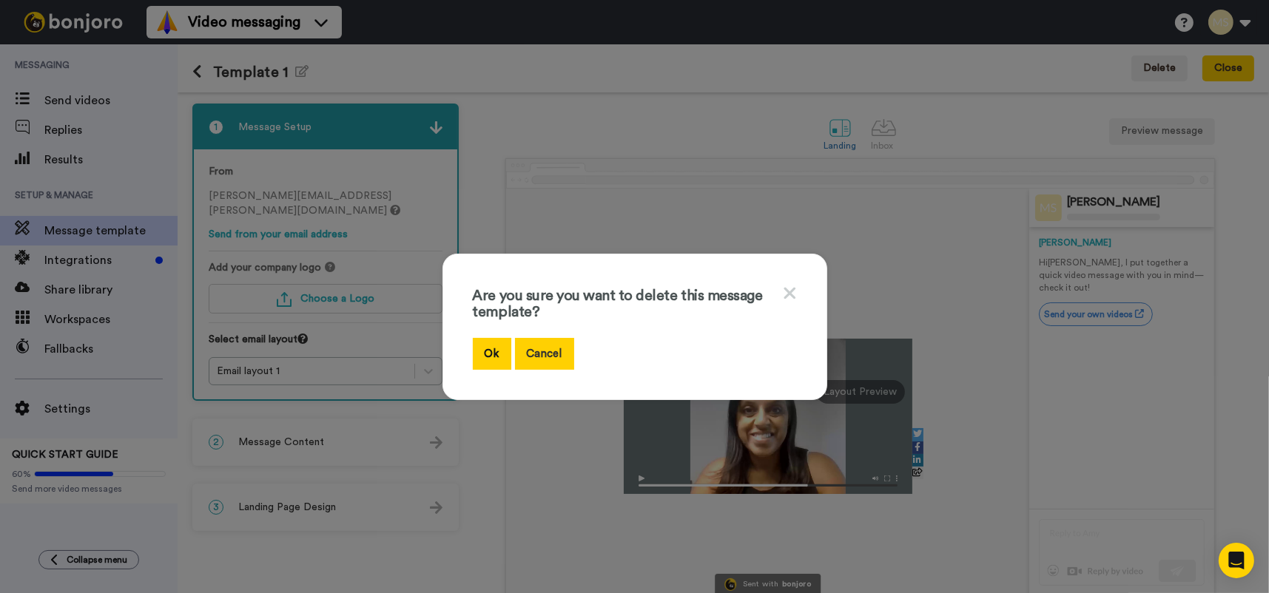
drag, startPoint x: 484, startPoint y: 354, endPoint x: 521, endPoint y: 337, distance: 41.4
click at [484, 353] on button "Ok" at bounding box center [492, 354] width 38 height 32
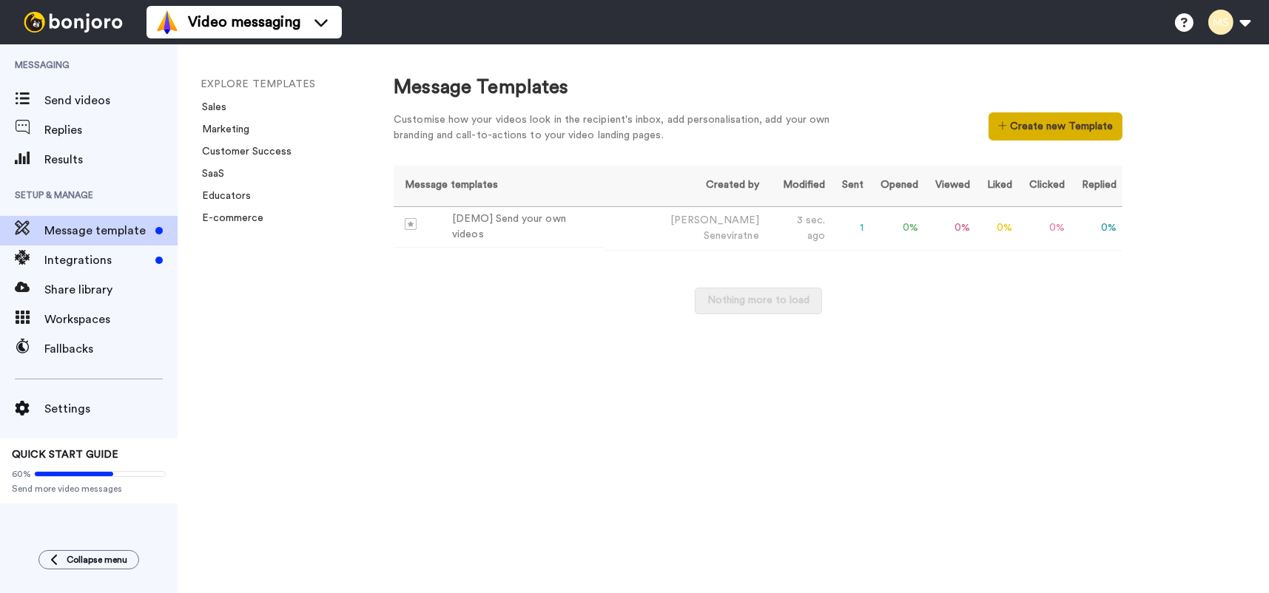
click at [1030, 129] on button "Create new Template" at bounding box center [1055, 126] width 134 height 28
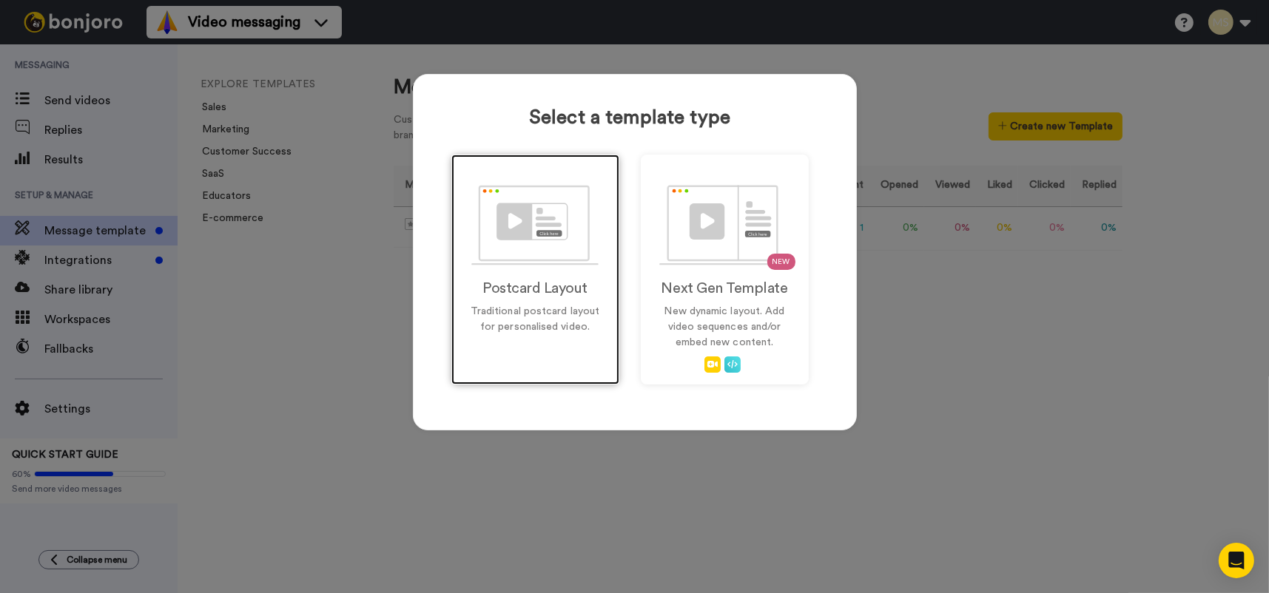
click at [502, 175] on div "Postcard Layout Traditional postcard layout for personalised video." at bounding box center [535, 270] width 168 height 230
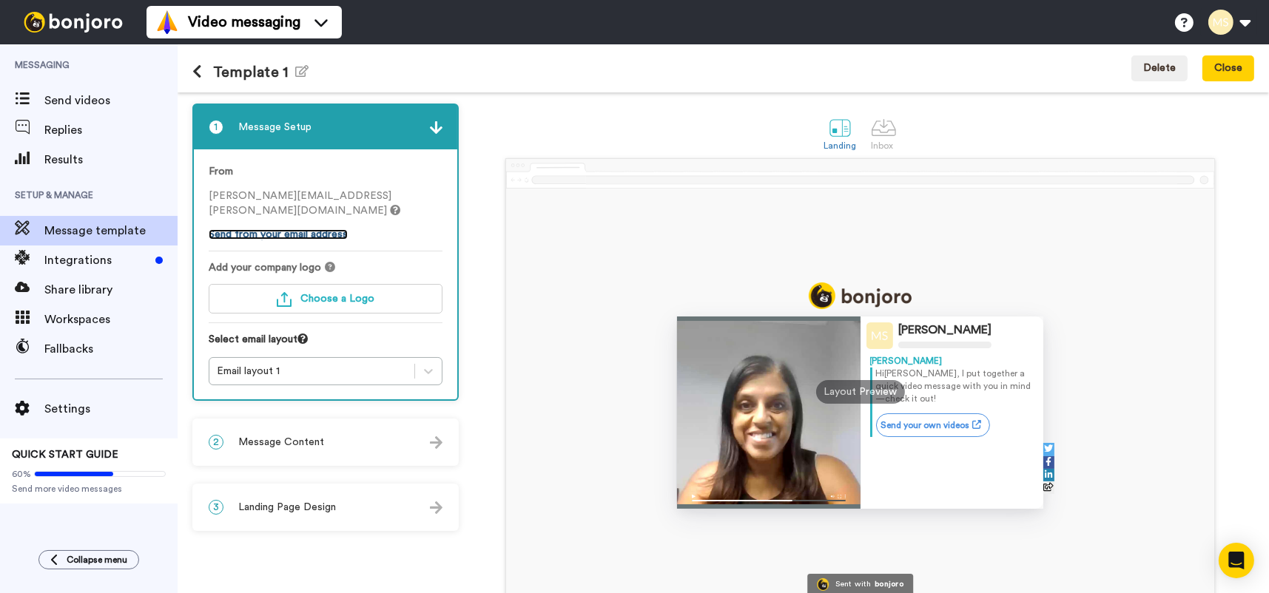
click at [237, 234] on link "Send from your email address" at bounding box center [278, 234] width 139 height 10
click at [322, 291] on button "Choose a Logo" at bounding box center [326, 299] width 234 height 30
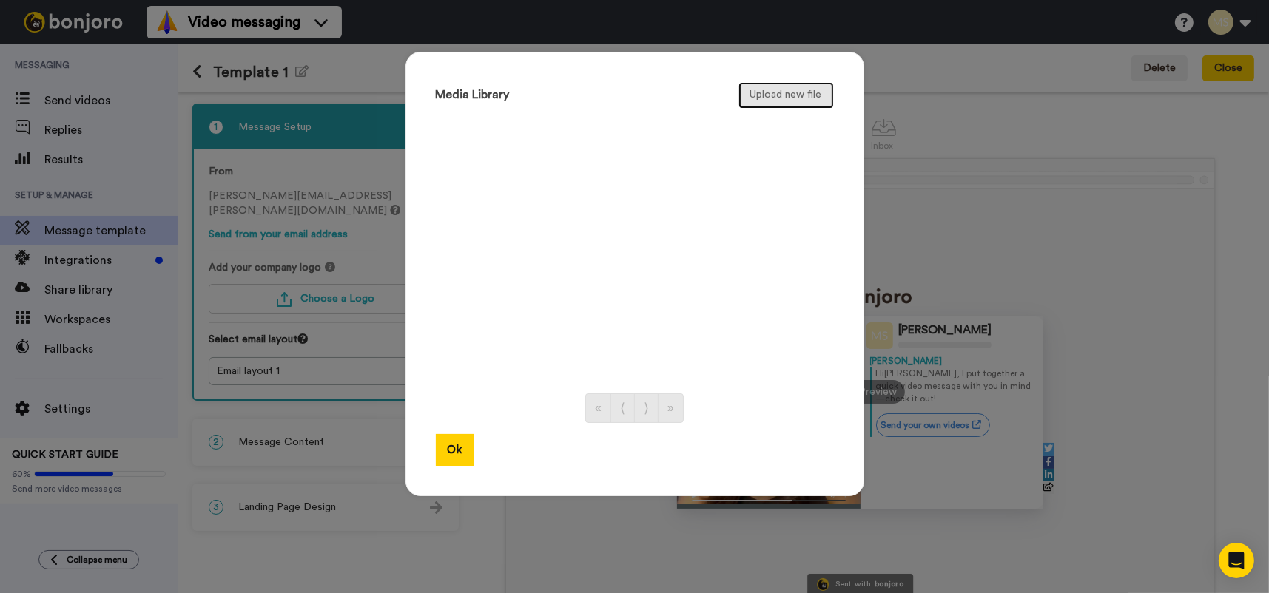
click at [776, 92] on button "Upload new file" at bounding box center [785, 95] width 95 height 27
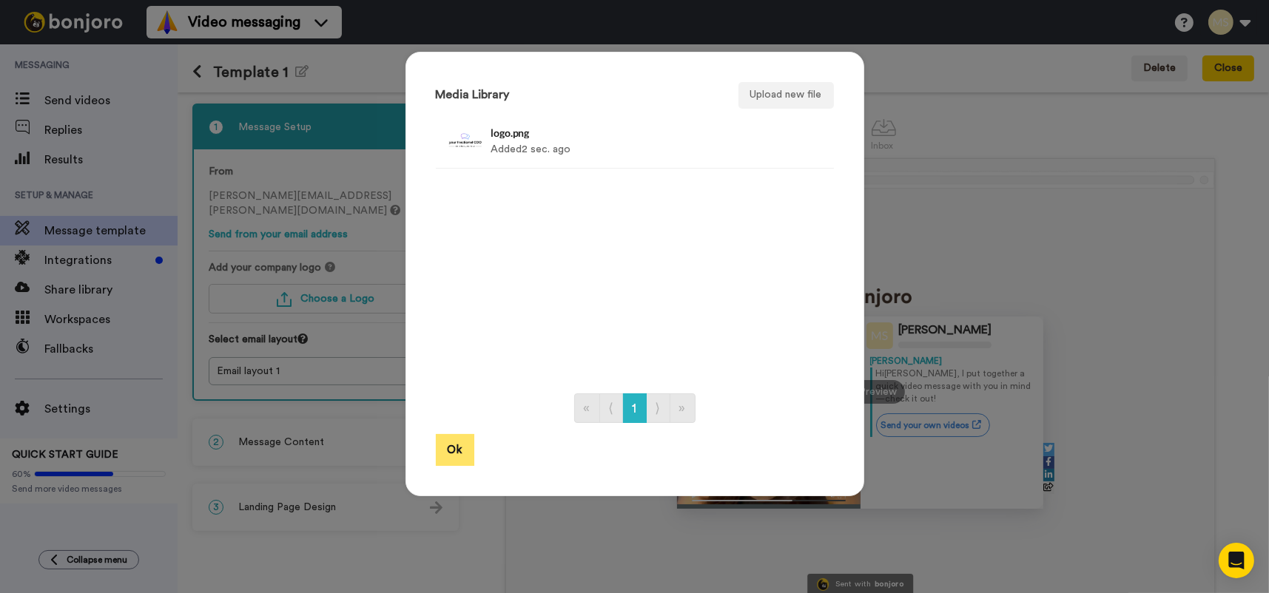
click at [445, 448] on button "Ok" at bounding box center [455, 450] width 38 height 32
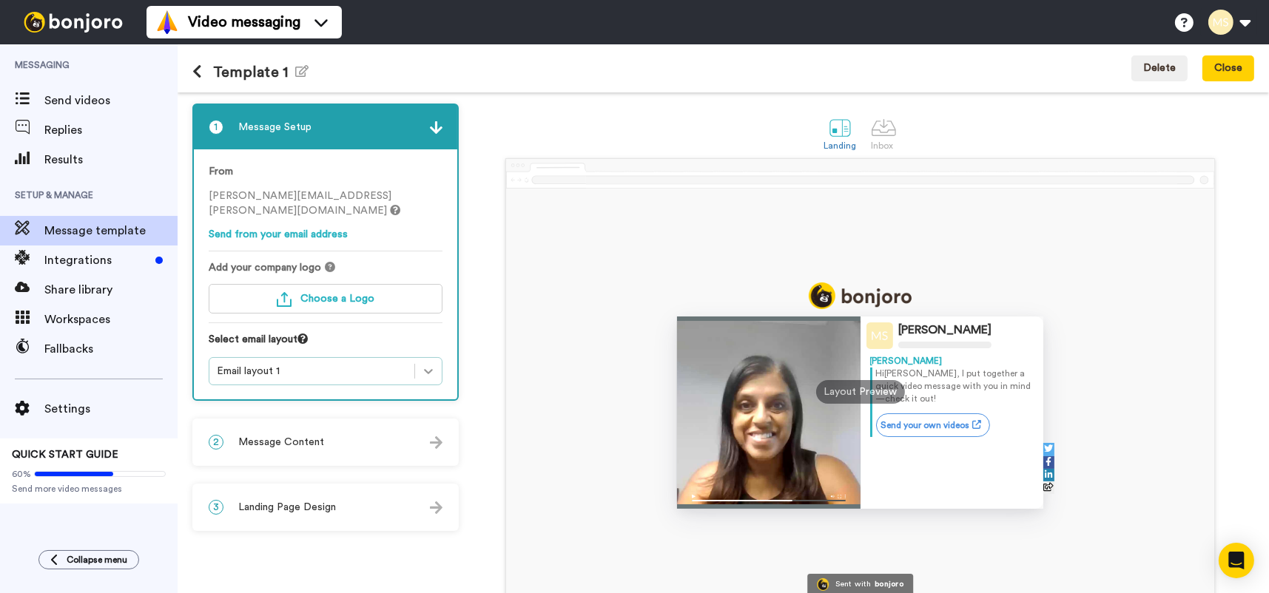
click at [423, 373] on icon at bounding box center [428, 371] width 15 height 15
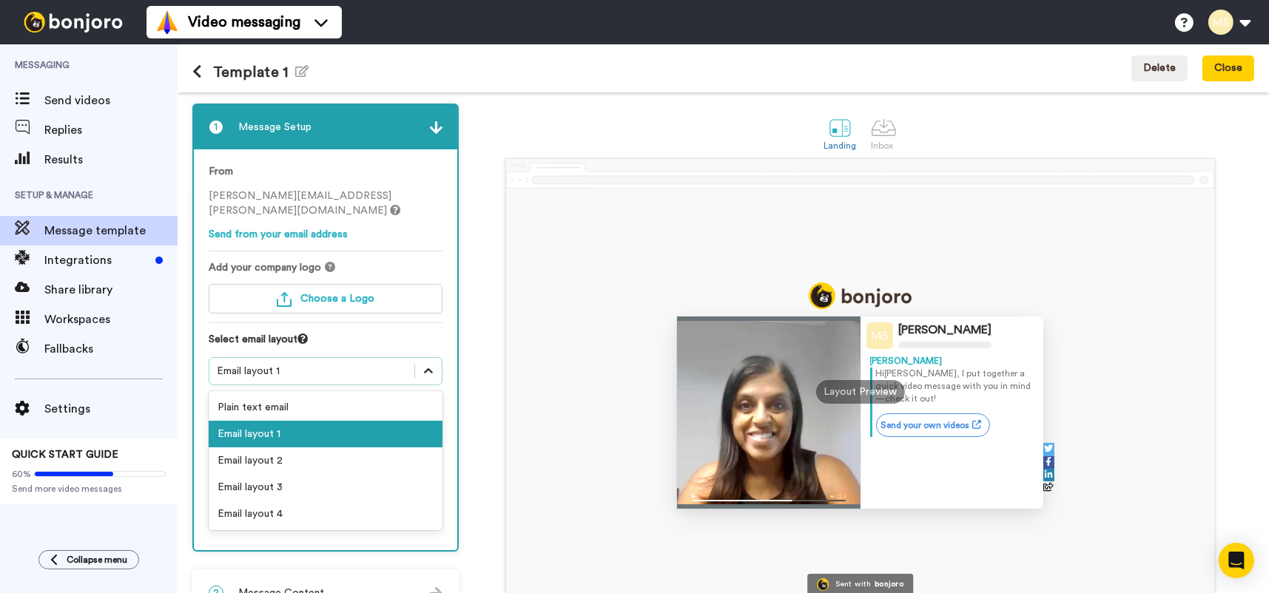
click at [423, 372] on icon at bounding box center [428, 371] width 15 height 15
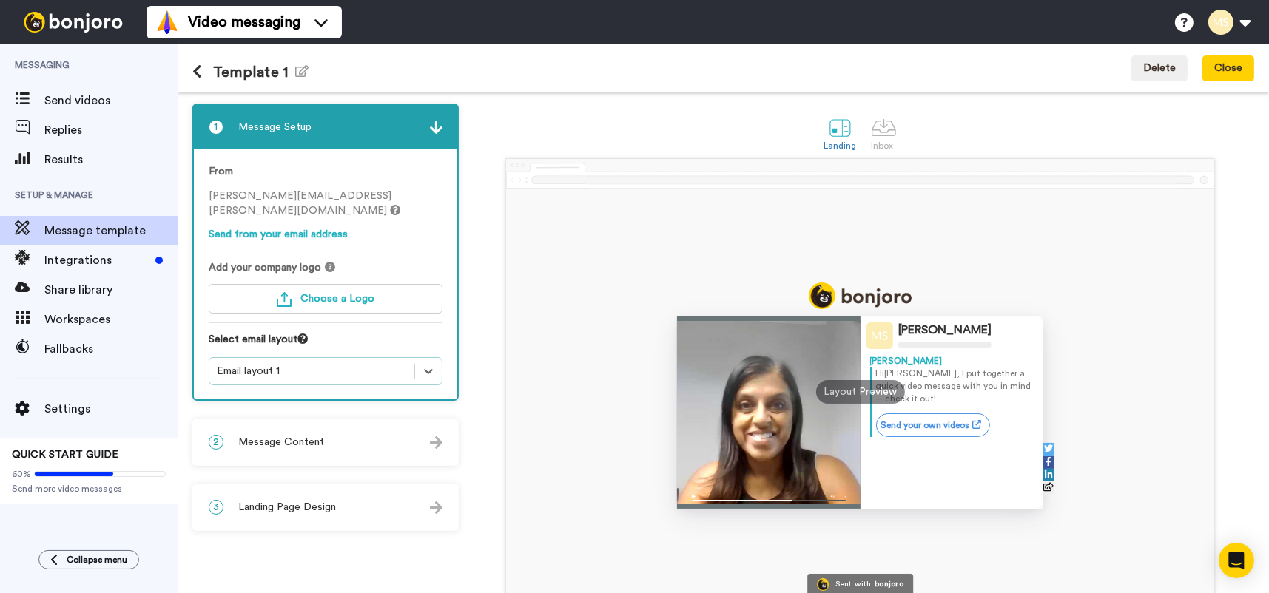
scroll to position [70, 0]
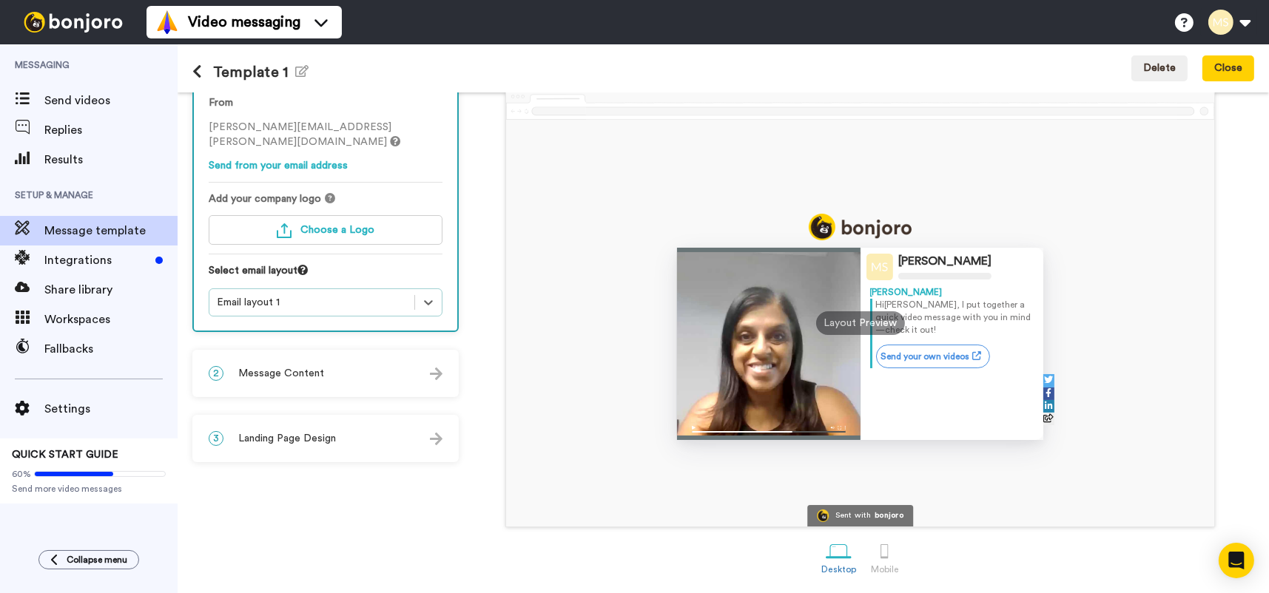
click at [419, 375] on div "2 Message Content" at bounding box center [325, 373] width 263 height 44
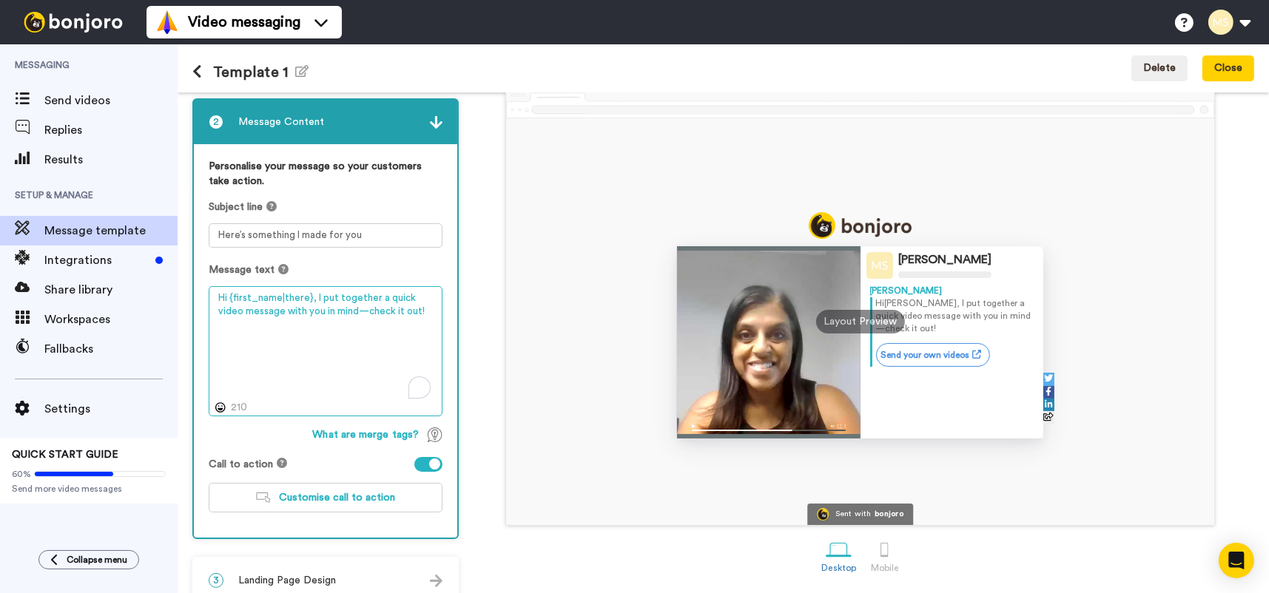
drag, startPoint x: 406, startPoint y: 311, endPoint x: 202, endPoint y: 295, distance: 204.8
click at [202, 295] on div "Personalise your message so your customers take action. Subject line Here’s som…" at bounding box center [325, 341] width 263 height 394
paste textarea "Thanks for making an enquiry. I recorded you a personal video. Click to watch i…"
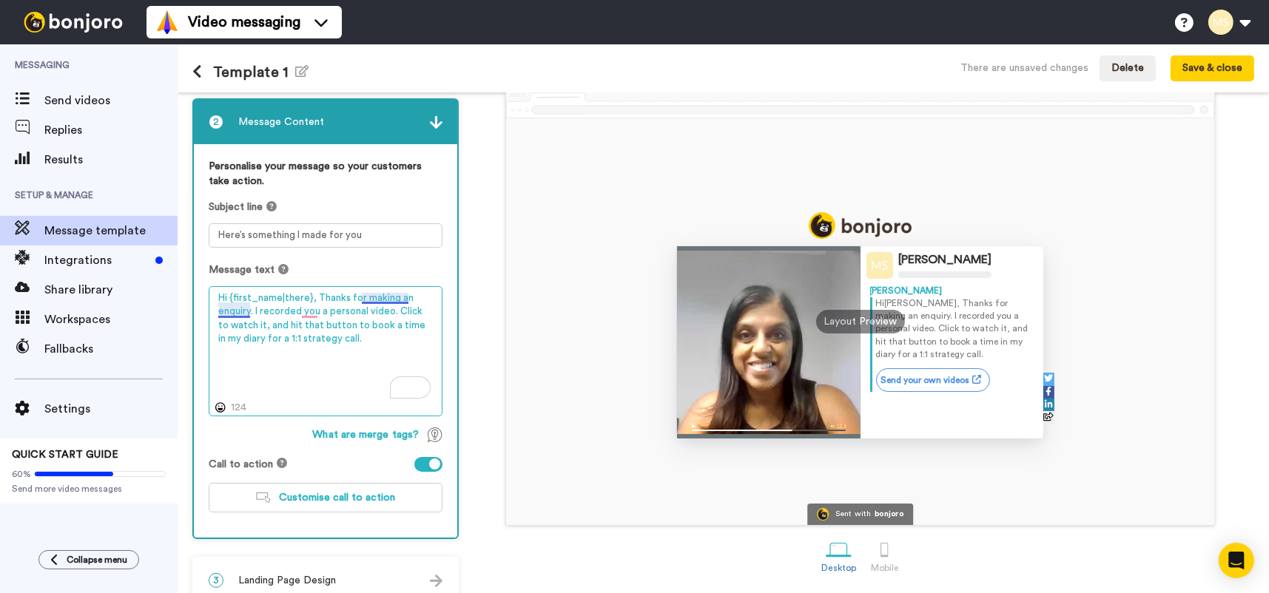
click at [378, 297] on textarea "Hi {first_name|there}, Thanks for making an enquiry. I recorded you a personal …" at bounding box center [326, 351] width 234 height 130
drag, startPoint x: 405, startPoint y: 297, endPoint x: 315, endPoint y: 295, distance: 90.3
click at [315, 295] on textarea "Hi {first_name|there}, Thanks for enquiring. I recorded you a personal video. C…" at bounding box center [326, 351] width 234 height 130
drag, startPoint x: 318, startPoint y: 322, endPoint x: 269, endPoint y: 320, distance: 48.8
click at [271, 320] on textarea "Hi {first_name|there}, I recorded you a personal video. Click to watch it, and …" at bounding box center [326, 351] width 234 height 130
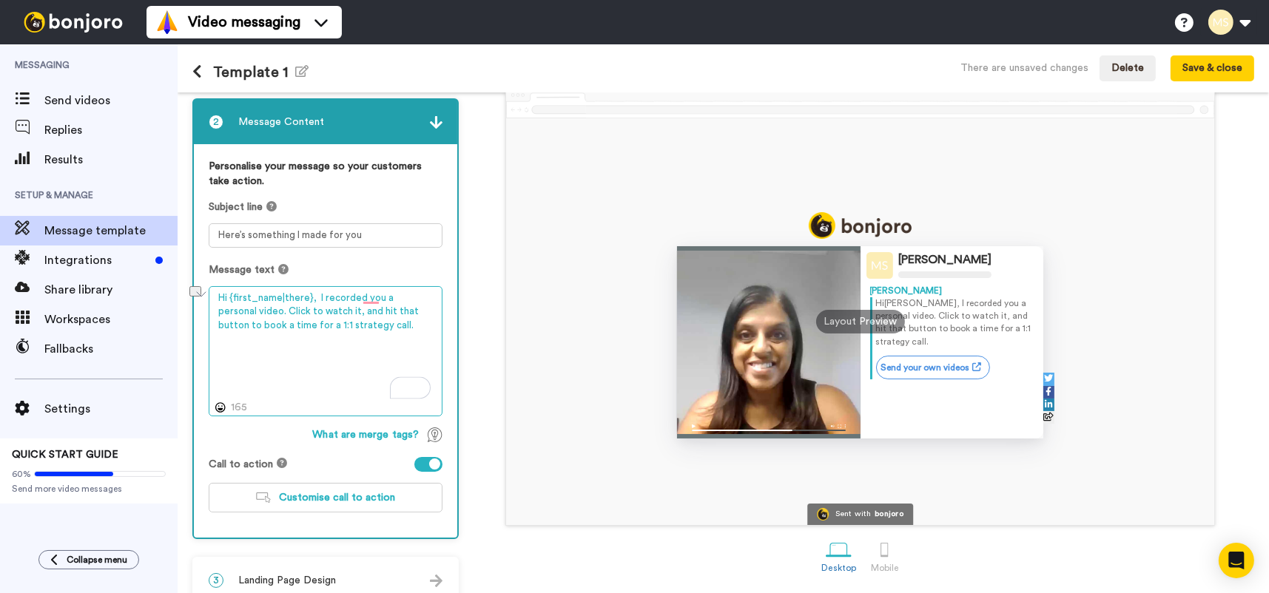
drag, startPoint x: 294, startPoint y: 323, endPoint x: 365, endPoint y: 324, distance: 71.8
click at [365, 324] on textarea "Hi {first_name|there}, I recorded you a personal video. Click to watch it, and …" at bounding box center [326, 351] width 234 height 130
type textarea "Hi {first_name|there}, I recorded you a personal video. Click to watch it, and …"
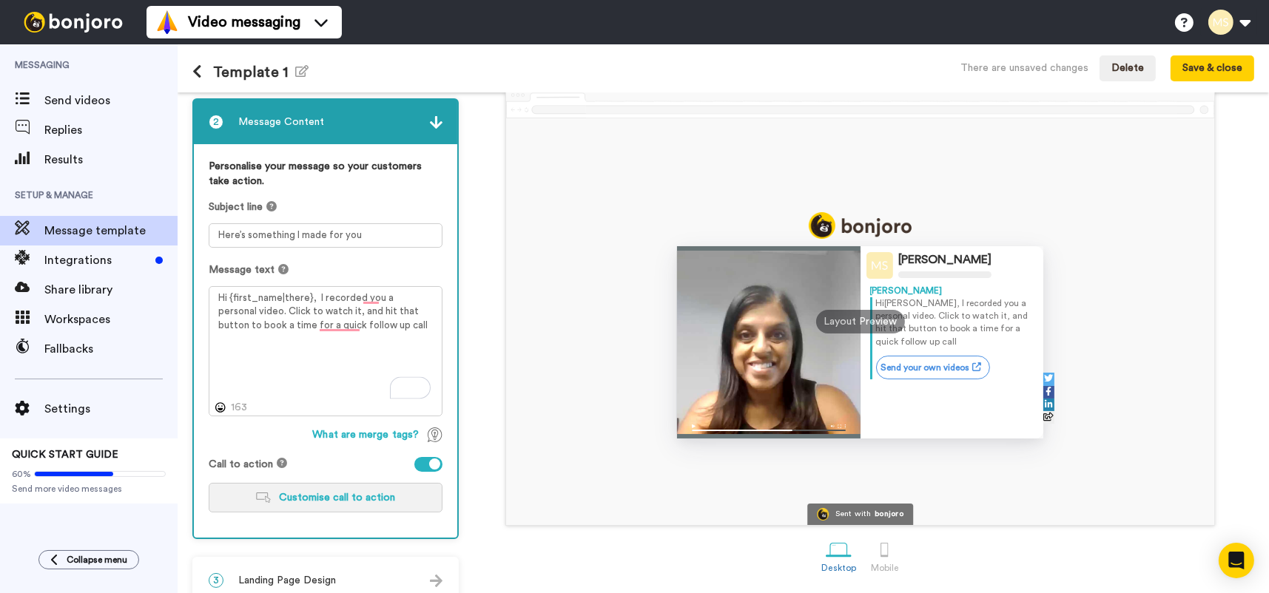
click at [334, 504] on button "Customise call to action" at bounding box center [326, 498] width 234 height 30
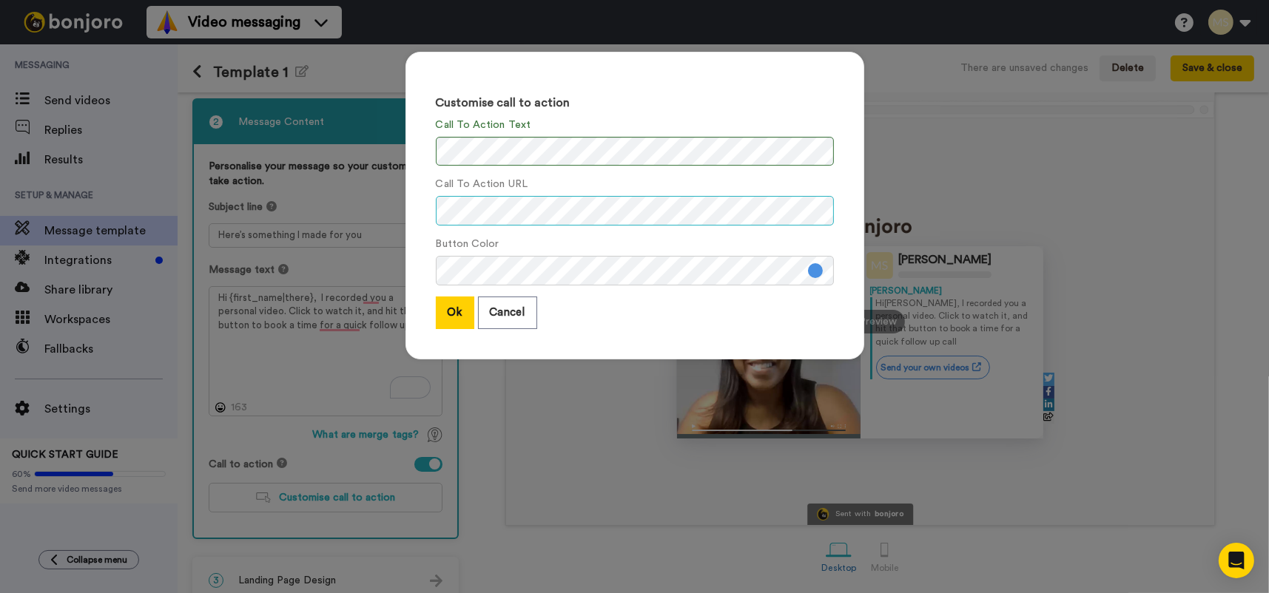
click at [428, 209] on div "Customise call to action Call To Action Text Call To Action URL Button Color Ok…" at bounding box center [634, 206] width 459 height 308
click at [452, 309] on button "Ok" at bounding box center [455, 313] width 38 height 32
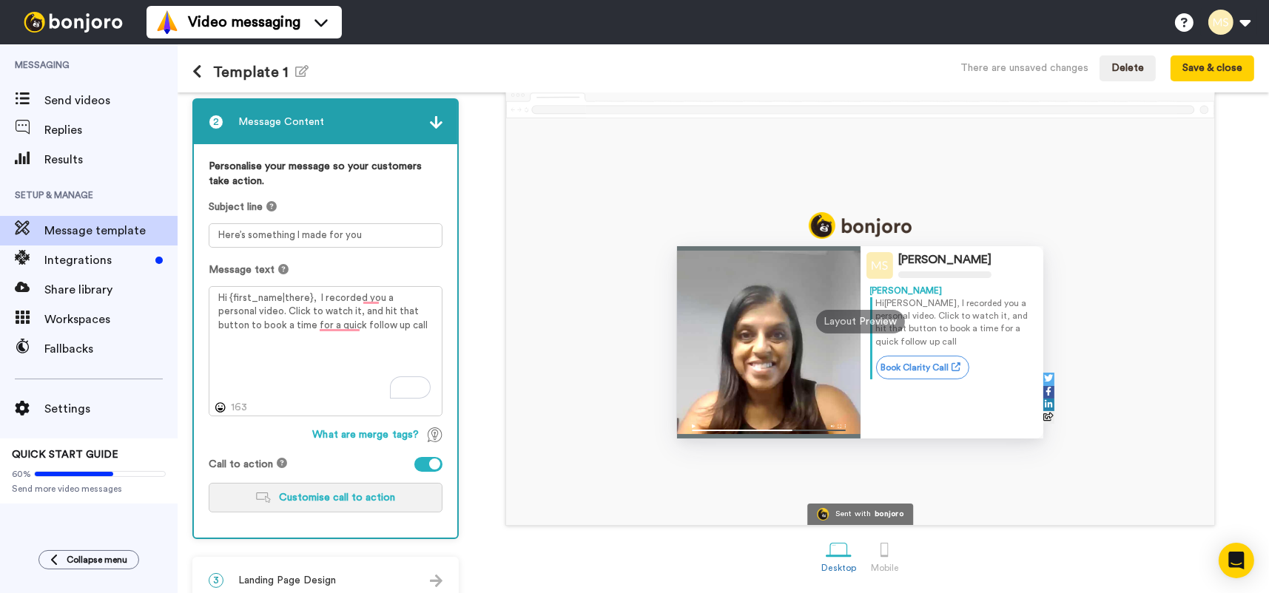
scroll to position [92, 0]
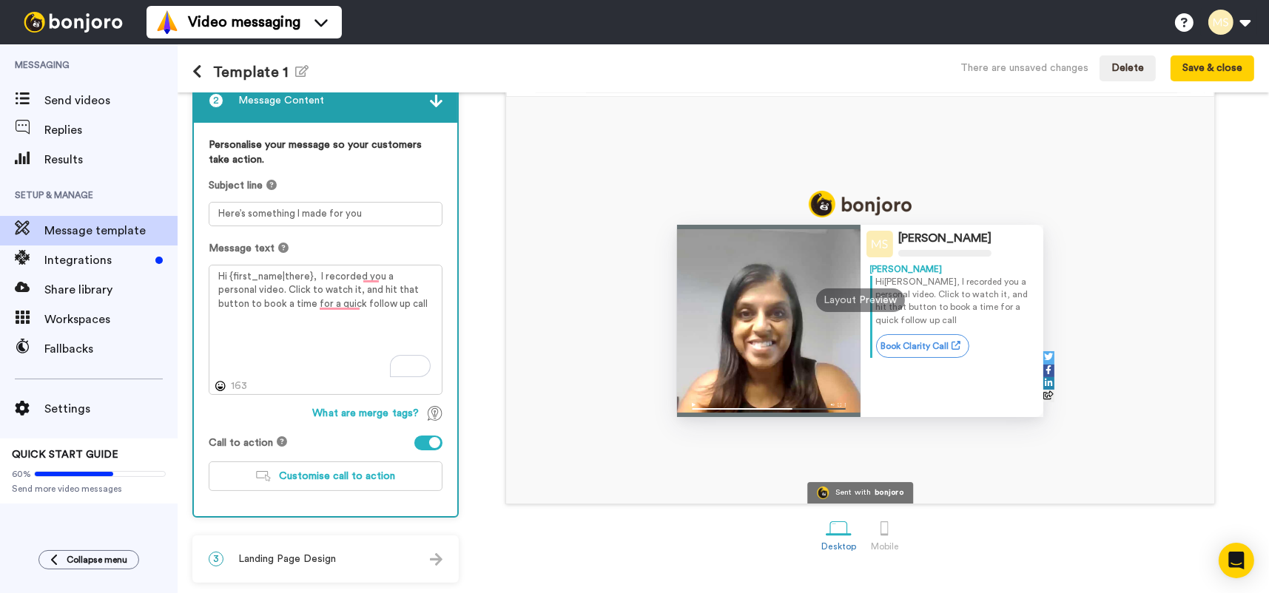
click at [306, 564] on span "Landing Page Design" at bounding box center [287, 559] width 98 height 15
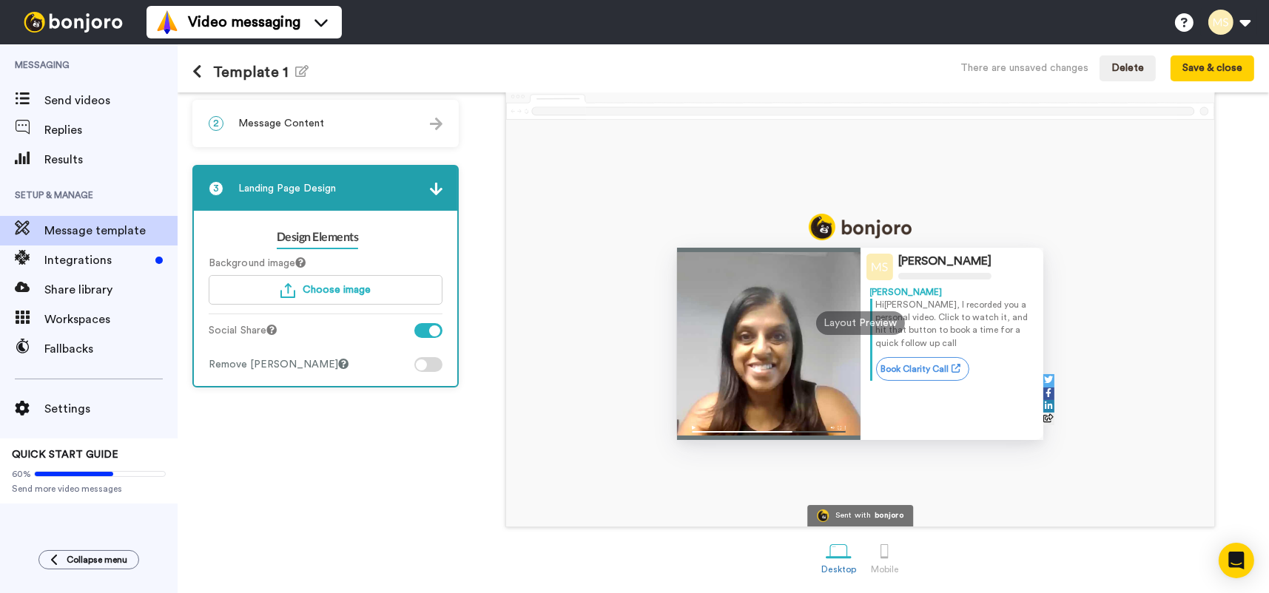
click at [437, 185] on img at bounding box center [436, 189] width 13 height 13
click at [1196, 64] on button "Save & close" at bounding box center [1212, 68] width 84 height 27
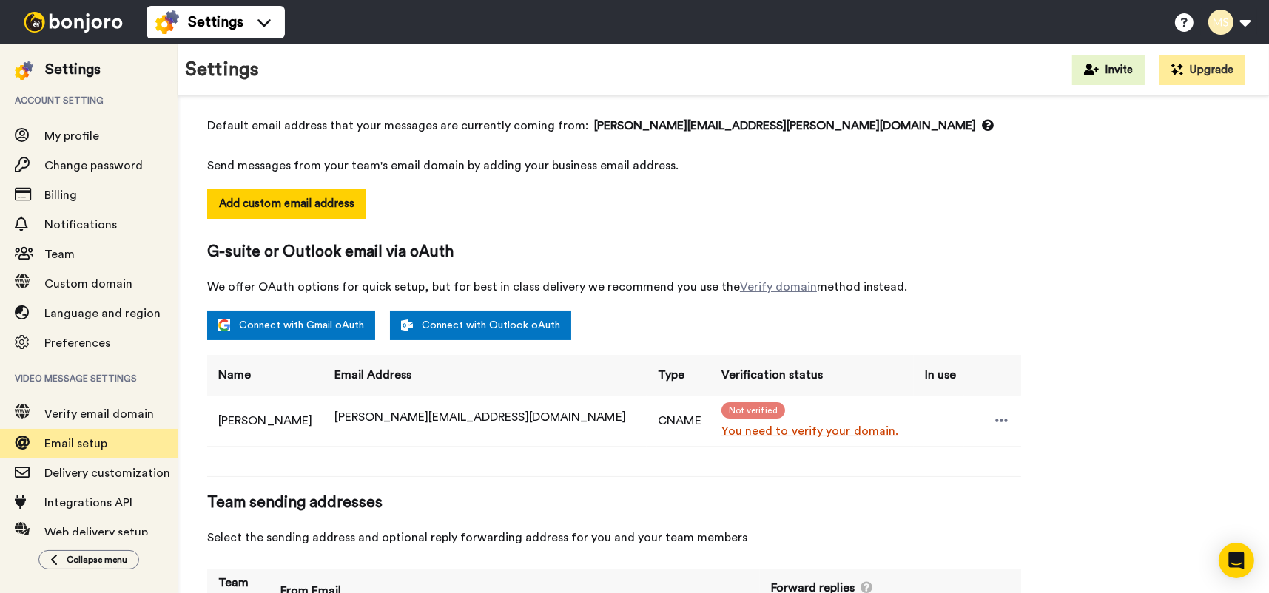
scroll to position [222, 0]
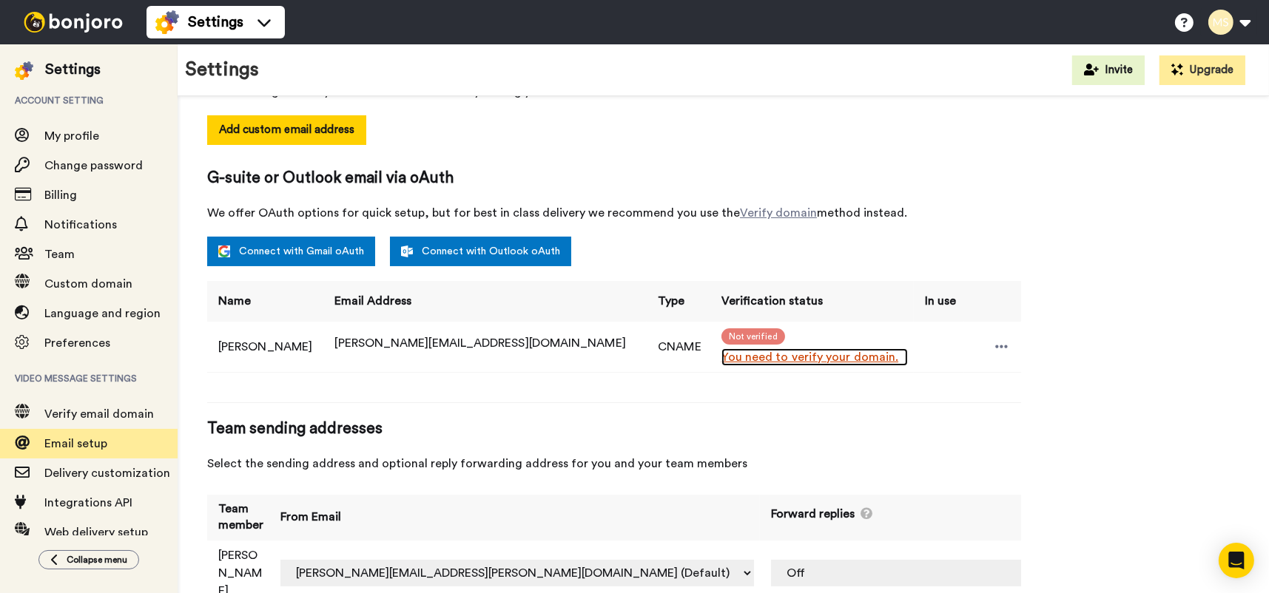
click at [736, 354] on link "You need to verify your domain." at bounding box center [814, 357] width 186 height 18
